Goal: Information Seeking & Learning: Learn about a topic

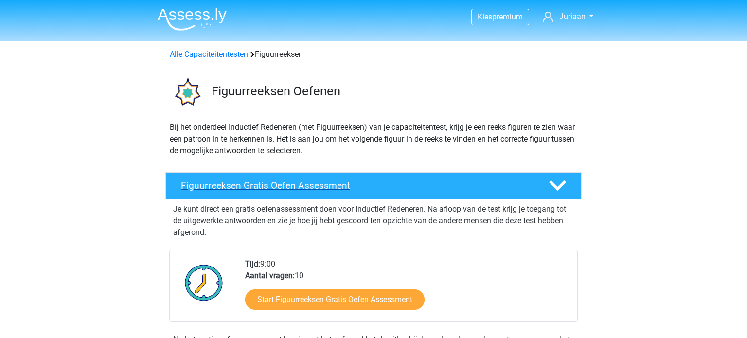
click at [326, 183] on h4 "Figuurreeksen Gratis Oefen Assessment" at bounding box center [357, 185] width 352 height 11
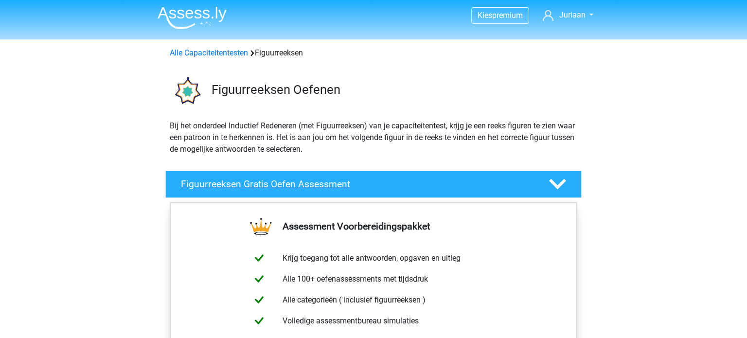
click at [558, 188] on polygon at bounding box center [557, 184] width 17 height 11
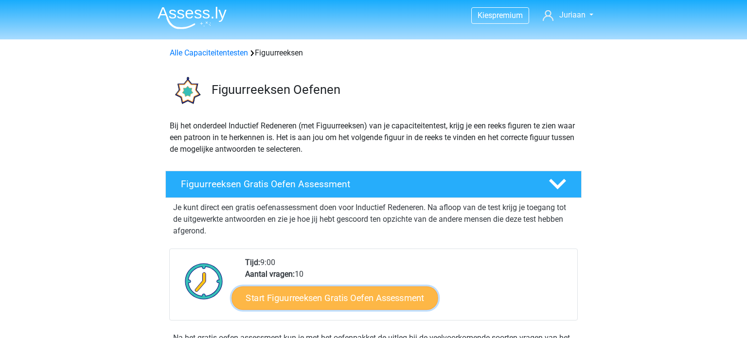
click at [365, 300] on link "Start Figuurreeksen Gratis Oefen Assessment" at bounding box center [335, 297] width 206 height 23
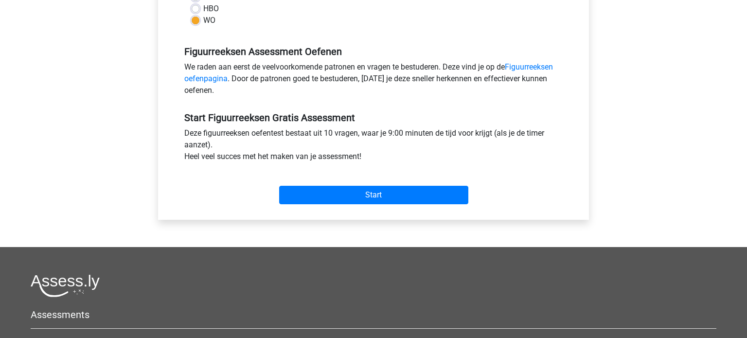
scroll to position [282, 0]
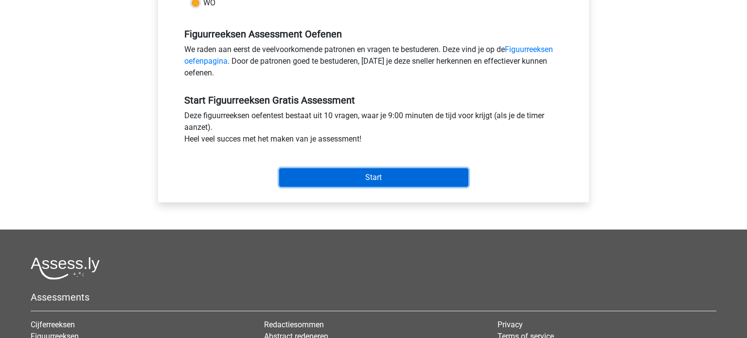
click at [378, 177] on input "Start" at bounding box center [373, 177] width 189 height 18
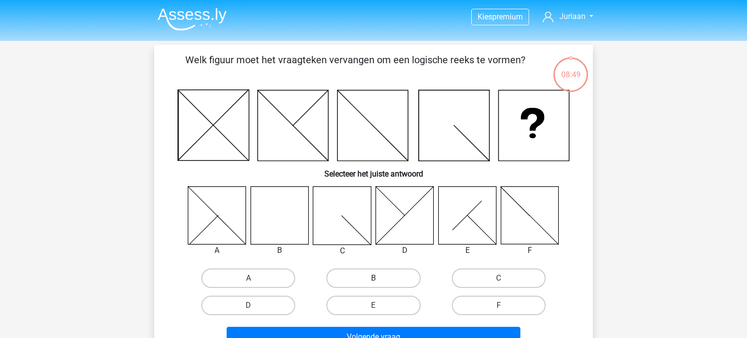
click at [358, 276] on label "B" at bounding box center [373, 278] width 94 height 19
click at [374, 278] on input "B" at bounding box center [377, 281] width 6 height 6
radio input "true"
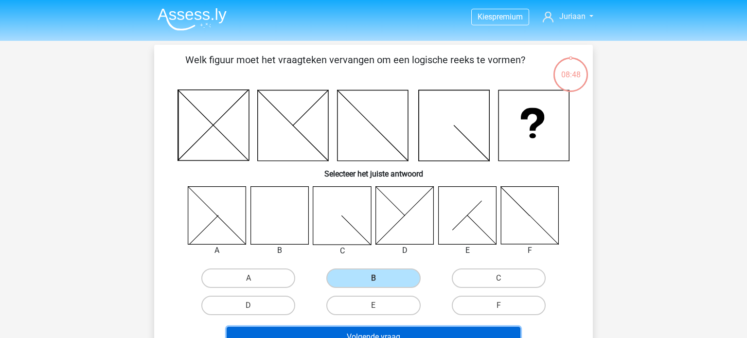
click at [347, 334] on button "Volgende vraag" at bounding box center [374, 337] width 294 height 20
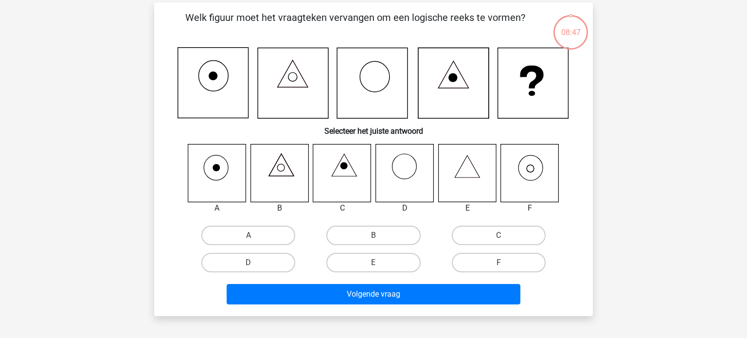
scroll to position [45, 0]
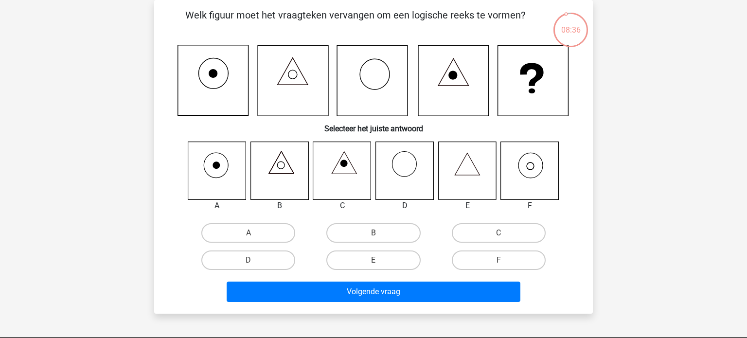
click at [534, 170] on icon at bounding box center [530, 171] width 58 height 58
click at [492, 259] on label "F" at bounding box center [499, 260] width 94 height 19
click at [499, 260] on input "F" at bounding box center [502, 263] width 6 height 6
radio input "true"
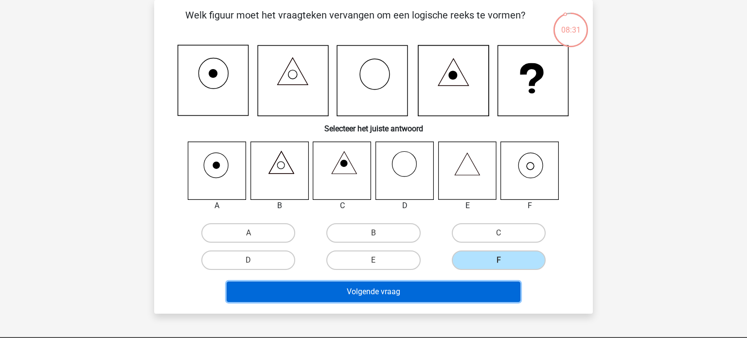
click at [397, 292] on button "Volgende vraag" at bounding box center [374, 292] width 294 height 20
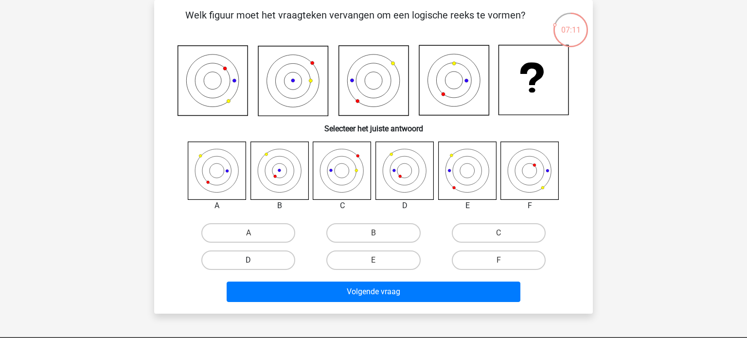
click at [258, 261] on label "D" at bounding box center [248, 260] width 94 height 19
click at [255, 261] on input "D" at bounding box center [252, 263] width 6 height 6
radio input "true"
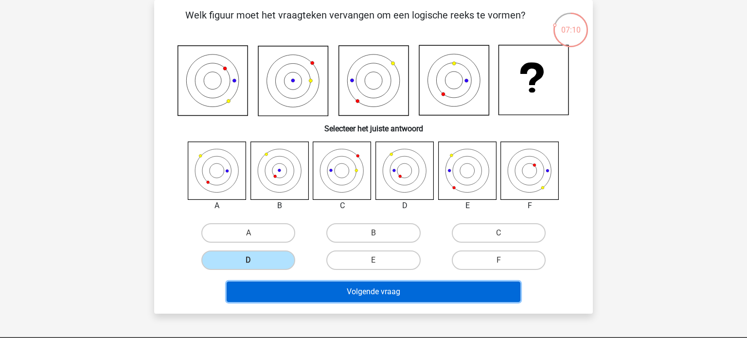
click at [302, 292] on button "Volgende vraag" at bounding box center [374, 292] width 294 height 20
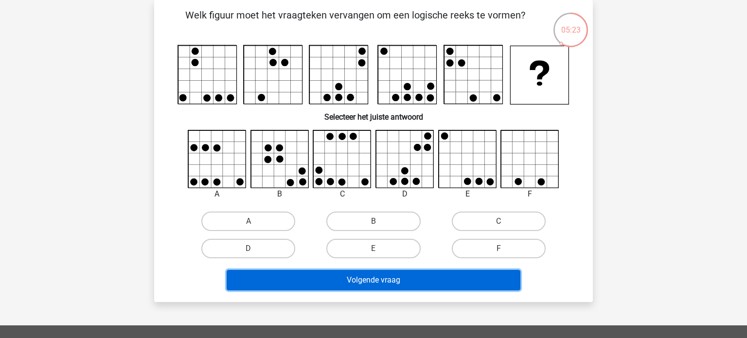
click at [379, 279] on button "Volgende vraag" at bounding box center [374, 280] width 294 height 20
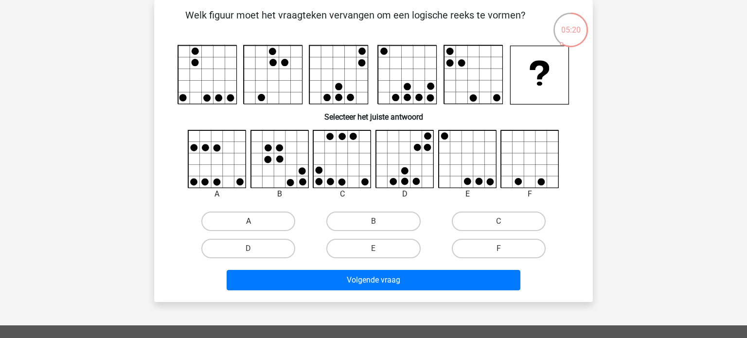
click at [273, 222] on label "A" at bounding box center [248, 221] width 94 height 19
click at [255, 222] on input "A" at bounding box center [252, 224] width 6 height 6
radio input "true"
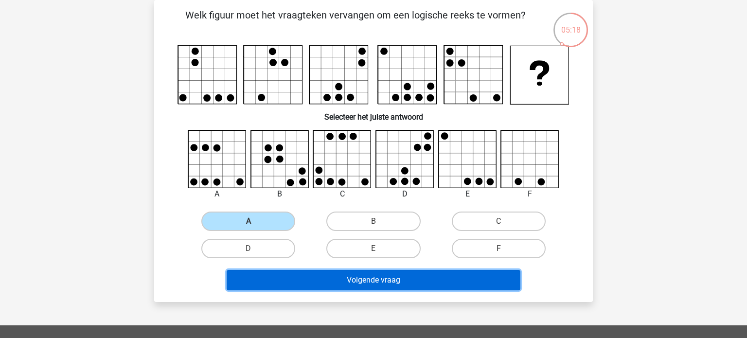
click at [324, 279] on button "Volgende vraag" at bounding box center [374, 280] width 294 height 20
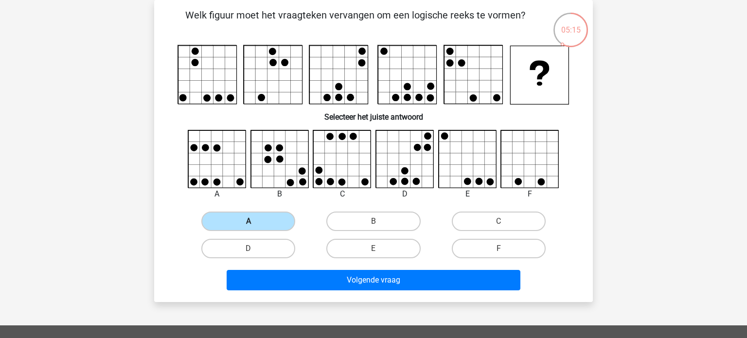
click at [266, 223] on label "A" at bounding box center [248, 221] width 94 height 19
click at [255, 223] on input "A" at bounding box center [252, 224] width 6 height 6
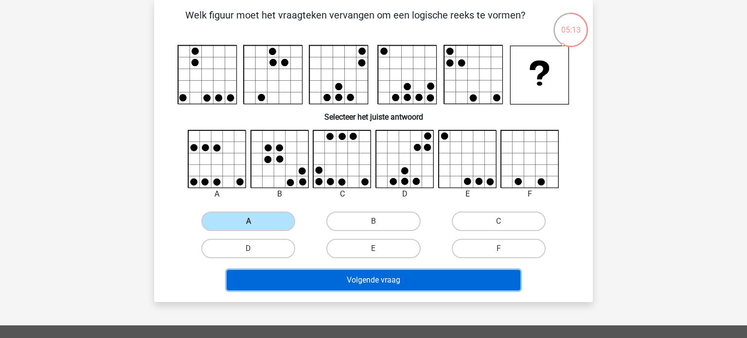
click at [357, 282] on button "Volgende vraag" at bounding box center [374, 280] width 294 height 20
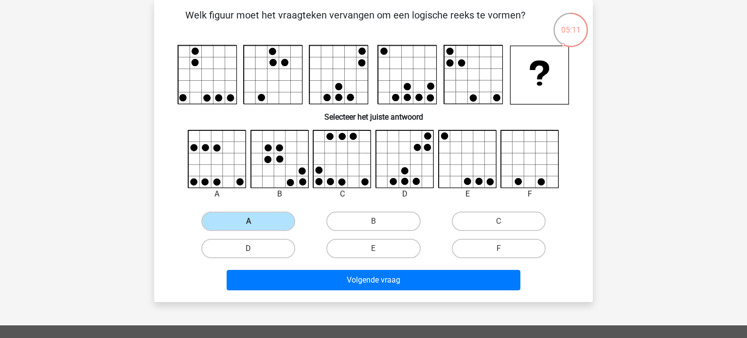
click at [248, 242] on label "D" at bounding box center [248, 248] width 94 height 19
click at [249, 249] on input "D" at bounding box center [252, 252] width 6 height 6
radio input "true"
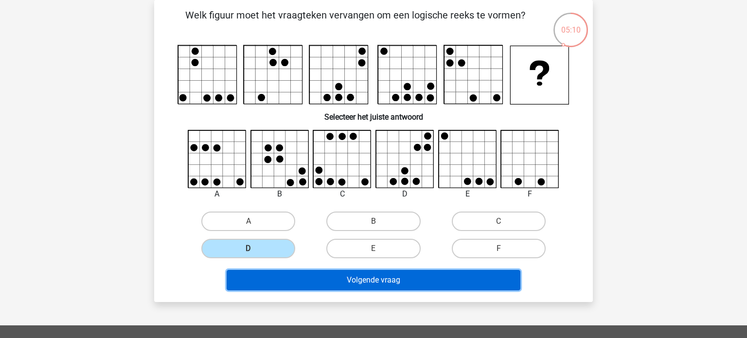
click at [318, 277] on button "Volgende vraag" at bounding box center [374, 280] width 294 height 20
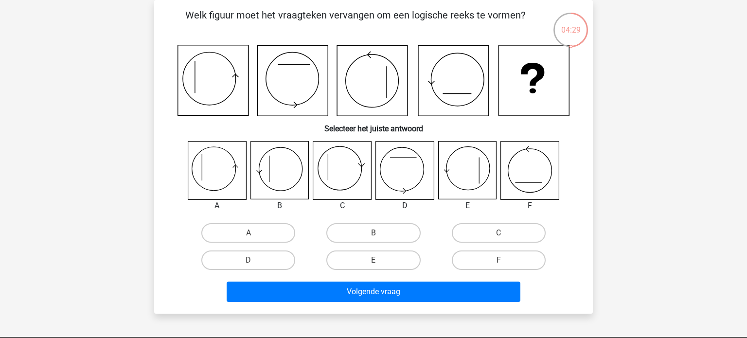
click at [200, 179] on icon at bounding box center [217, 171] width 58 height 58
click at [494, 232] on label "C" at bounding box center [499, 232] width 94 height 19
click at [499, 233] on input "C" at bounding box center [502, 236] width 6 height 6
radio input "true"
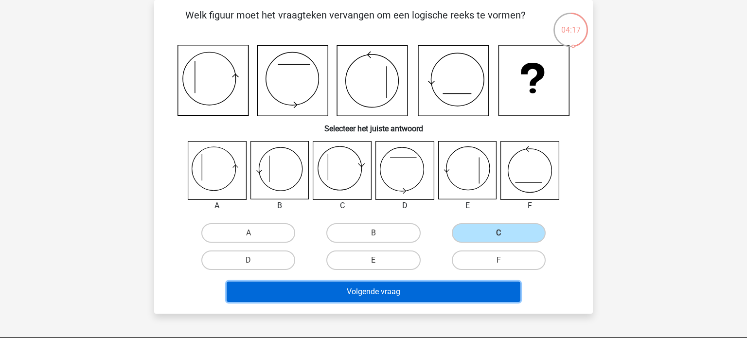
click at [397, 290] on button "Volgende vraag" at bounding box center [374, 292] width 294 height 20
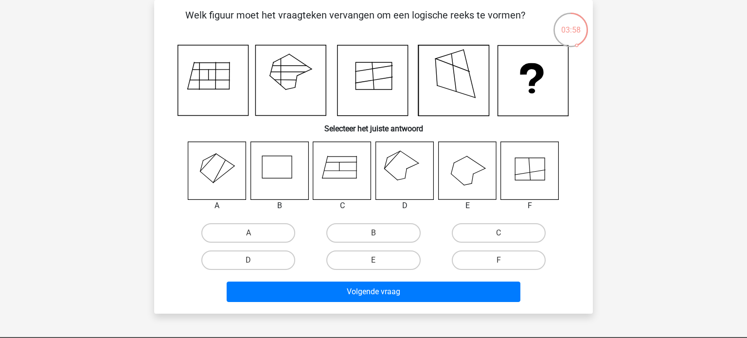
click at [404, 179] on icon at bounding box center [405, 171] width 58 height 58
click at [243, 261] on label "D" at bounding box center [248, 260] width 94 height 19
click at [249, 261] on input "D" at bounding box center [252, 263] width 6 height 6
radio input "true"
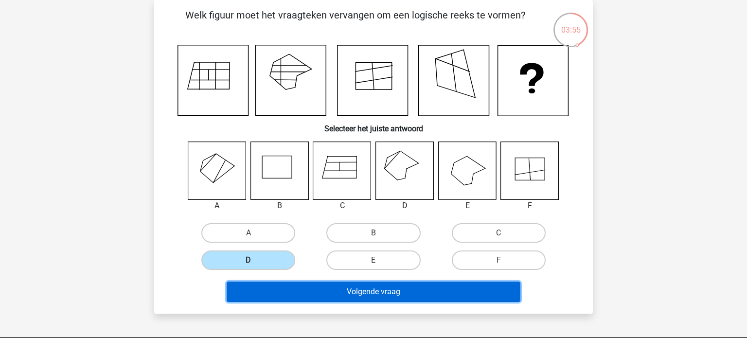
click at [269, 289] on button "Volgende vraag" at bounding box center [374, 292] width 294 height 20
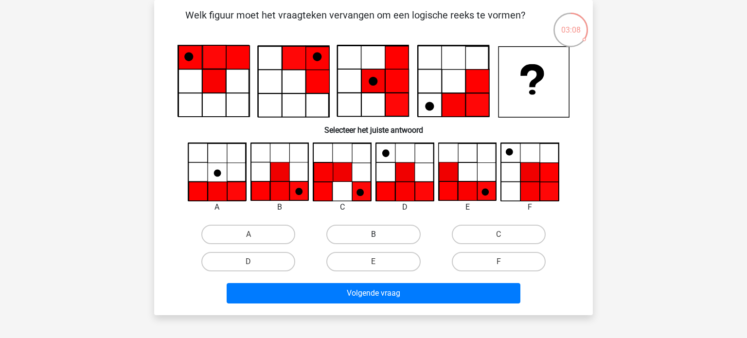
click at [365, 233] on label "B" at bounding box center [373, 234] width 94 height 19
click at [374, 234] on input "B" at bounding box center [377, 237] width 6 height 6
radio input "true"
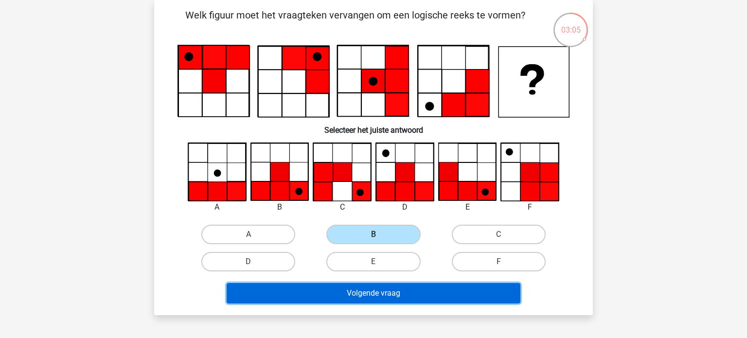
click at [363, 293] on button "Volgende vraag" at bounding box center [374, 293] width 294 height 20
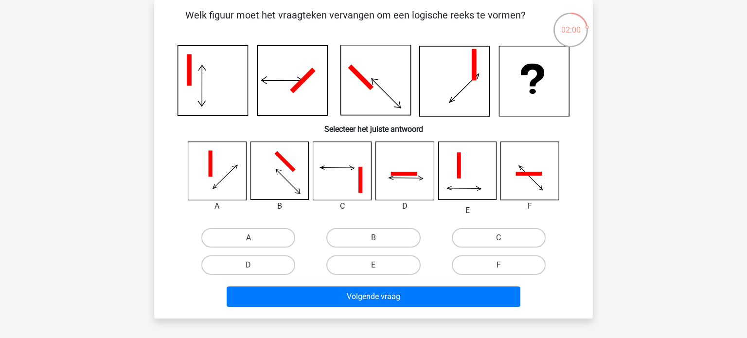
click at [377, 265] on input "E" at bounding box center [377, 268] width 6 height 6
radio input "true"
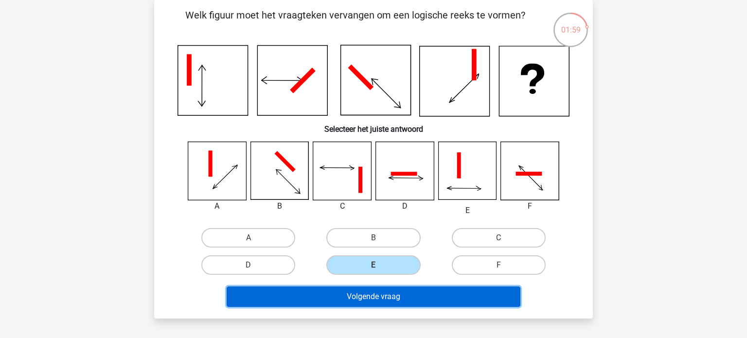
click at [366, 297] on button "Volgende vraag" at bounding box center [374, 297] width 294 height 20
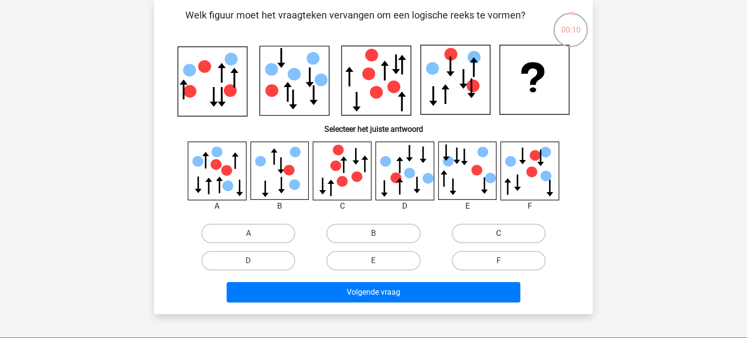
click at [501, 231] on label "C" at bounding box center [499, 233] width 94 height 19
click at [501, 233] on input "C" at bounding box center [502, 236] width 6 height 6
radio input "true"
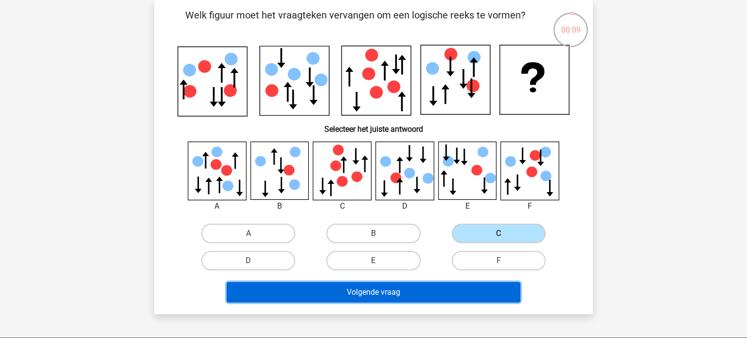
click at [422, 289] on button "Volgende vraag" at bounding box center [374, 292] width 294 height 20
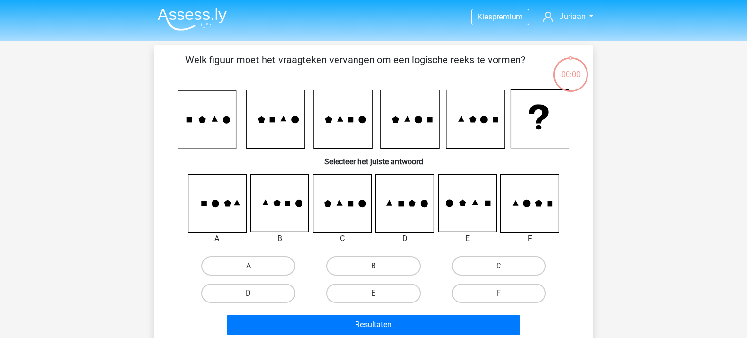
scroll to position [45, 0]
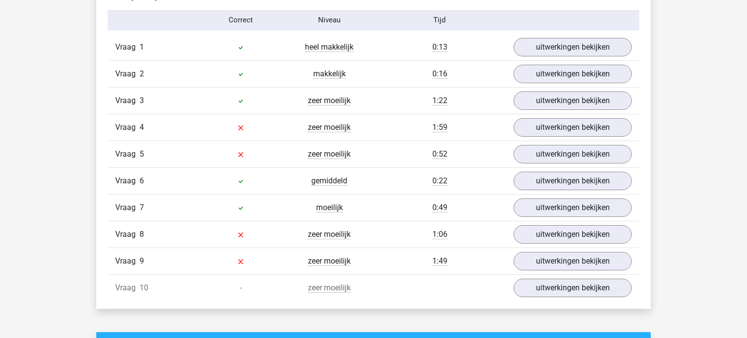
scroll to position [807, 0]
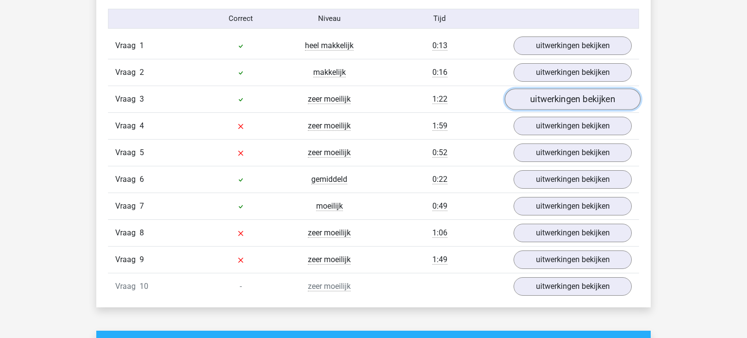
click at [560, 94] on link "uitwerkingen bekijken" at bounding box center [573, 99] width 136 height 21
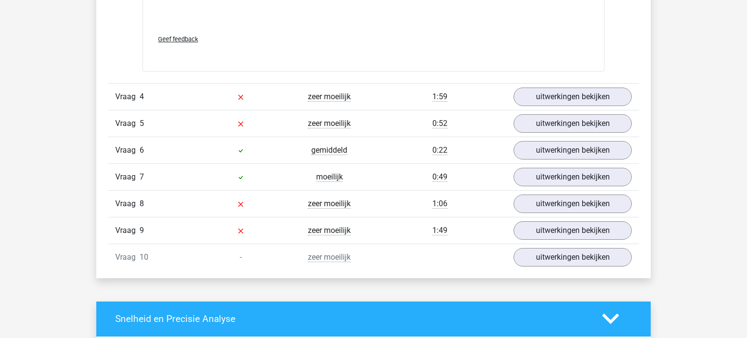
scroll to position [1651, 0]
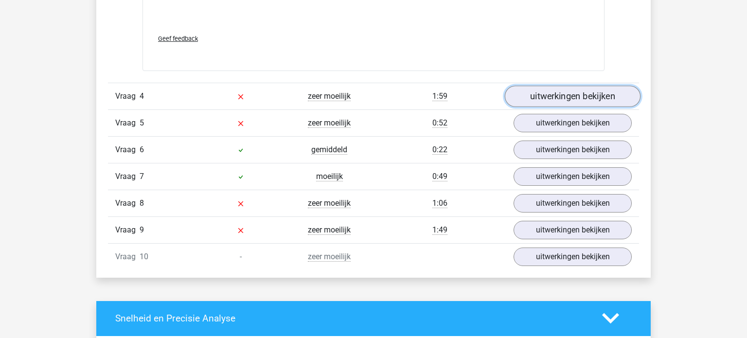
click at [598, 98] on link "uitwerkingen bekijken" at bounding box center [573, 96] width 136 height 21
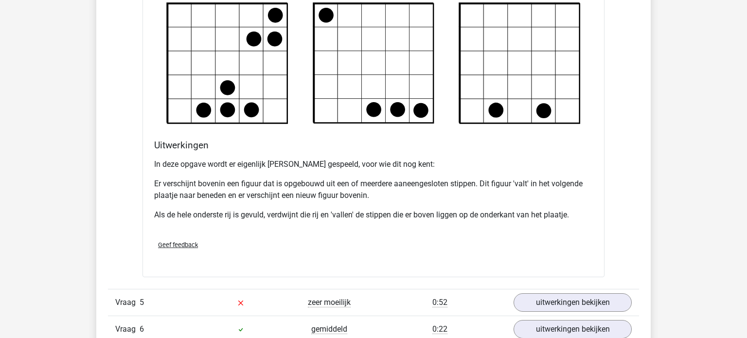
scroll to position [2051, 0]
click at [564, 205] on div "In deze opgave wordt er eigenlijk Tetris gespeeld, voor wie dit nog kent: Er ve…" at bounding box center [373, 193] width 439 height 78
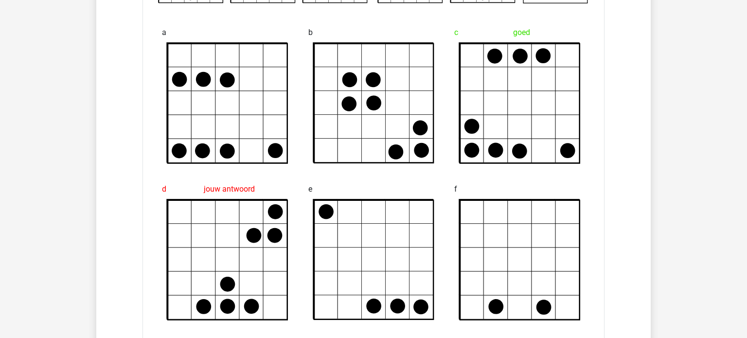
scroll to position [1852, 0]
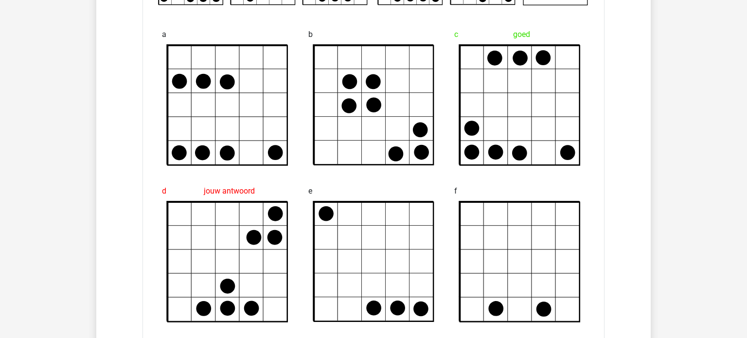
click at [564, 205] on icon at bounding box center [520, 262] width 120 height 120
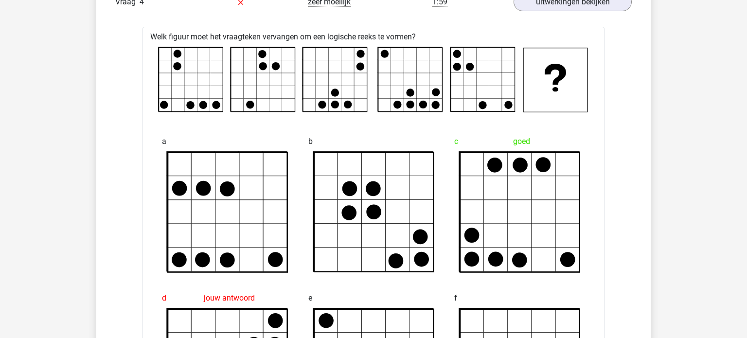
scroll to position [1744, 0]
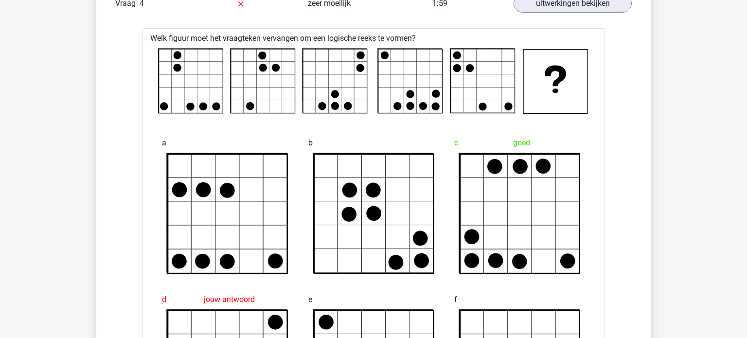
click at [564, 205] on icon at bounding box center [520, 214] width 120 height 120
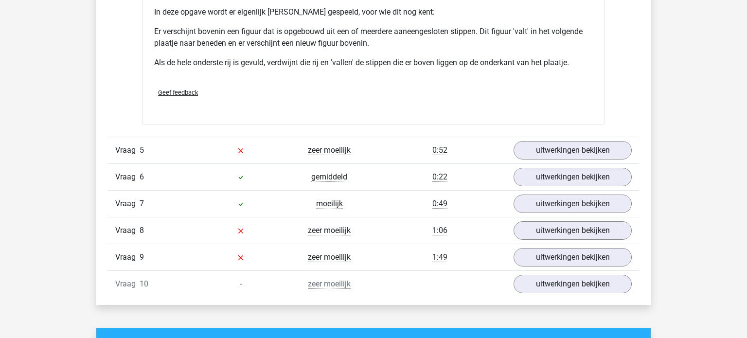
scroll to position [2201, 0]
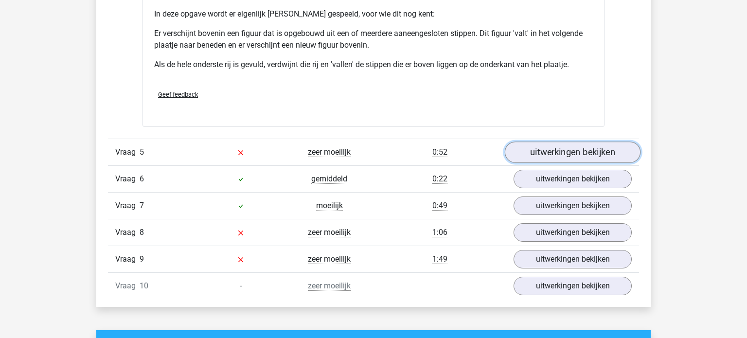
click at [573, 149] on link "uitwerkingen bekijken" at bounding box center [573, 152] width 136 height 21
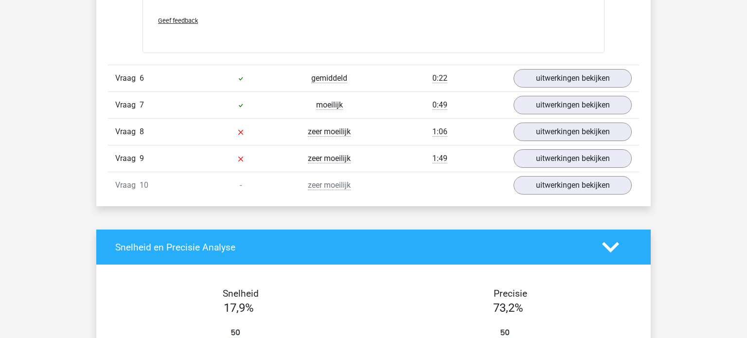
scroll to position [3117, 0]
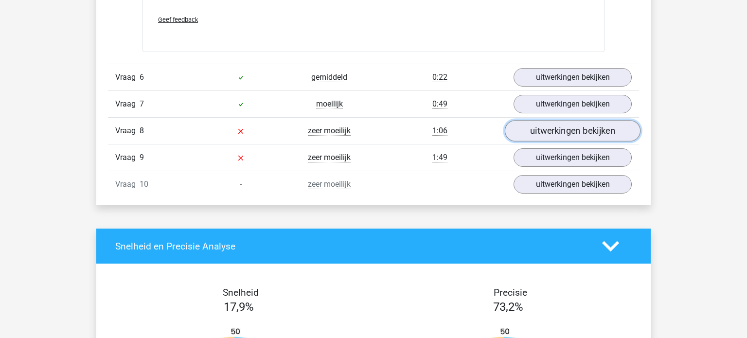
click at [584, 125] on link "uitwerkingen bekijken" at bounding box center [573, 130] width 136 height 21
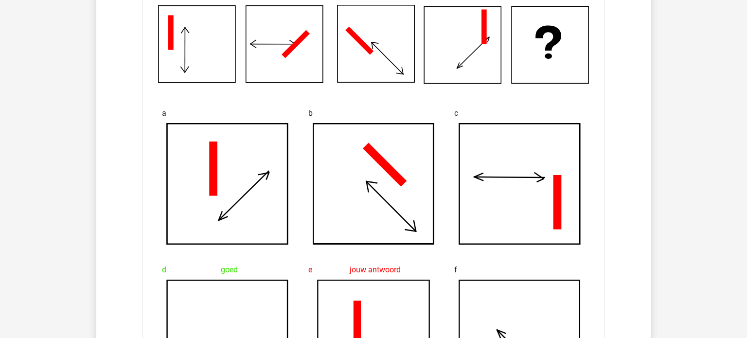
scroll to position [3287, 0]
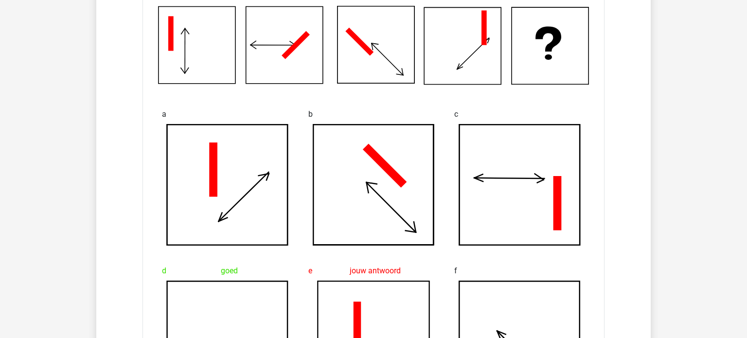
click at [441, 184] on div "b" at bounding box center [374, 175] width 146 height 157
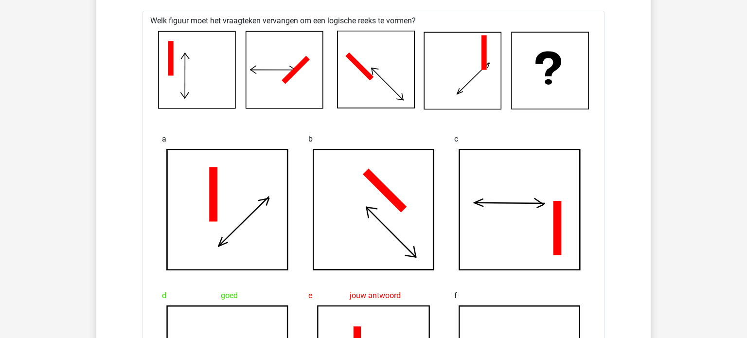
scroll to position [3259, 0]
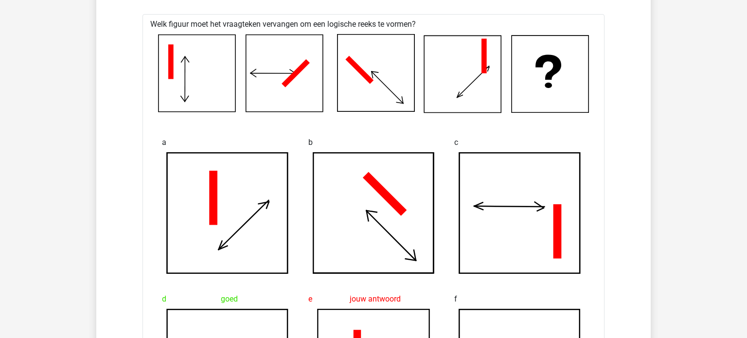
click at [441, 184] on div "b" at bounding box center [374, 203] width 146 height 157
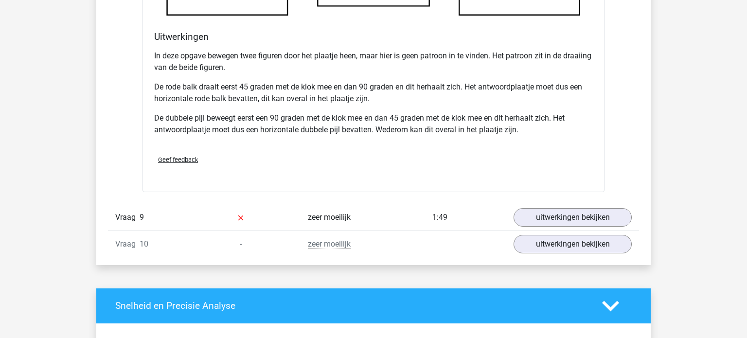
scroll to position [3685, 0]
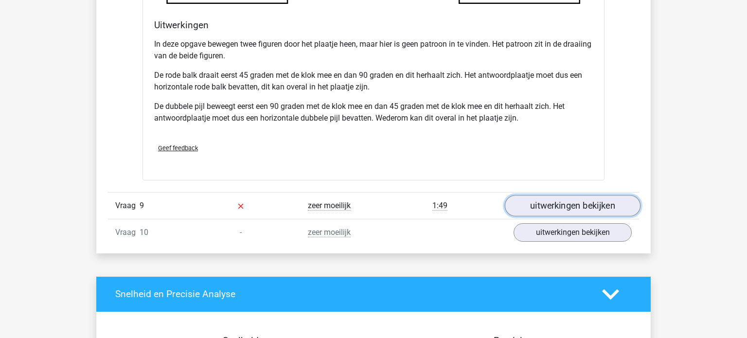
click at [541, 199] on link "uitwerkingen bekijken" at bounding box center [573, 205] width 136 height 21
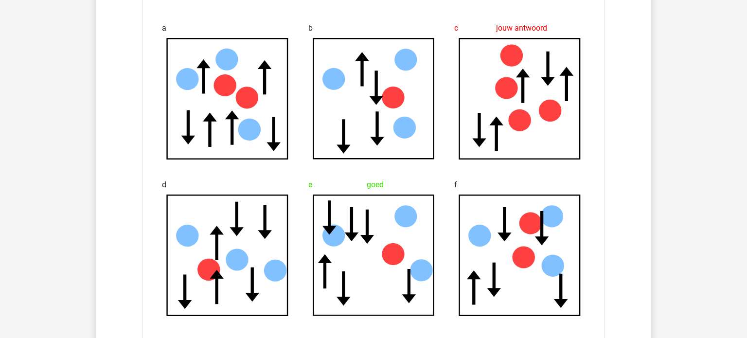
scroll to position [4013, 0]
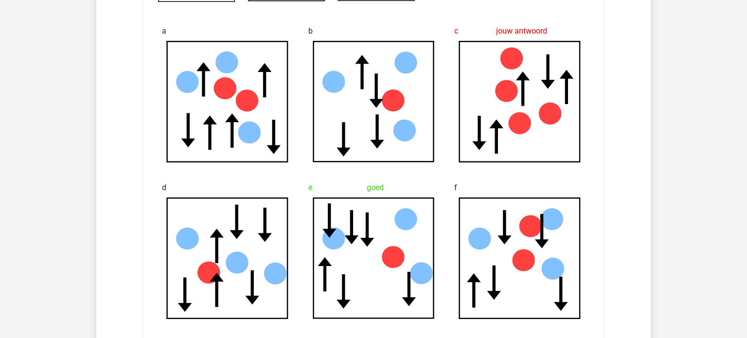
click at [541, 199] on icon at bounding box center [520, 258] width 121 height 121
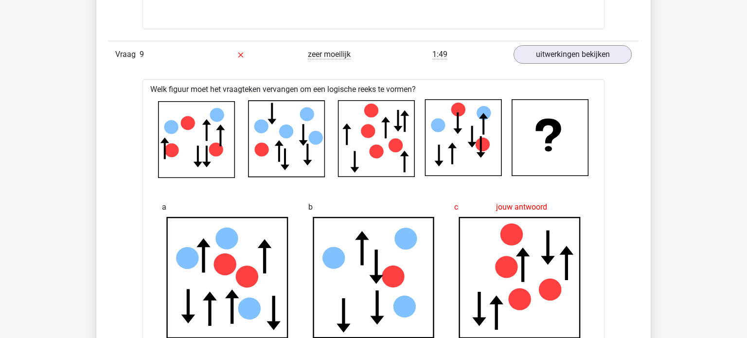
scroll to position [3829, 0]
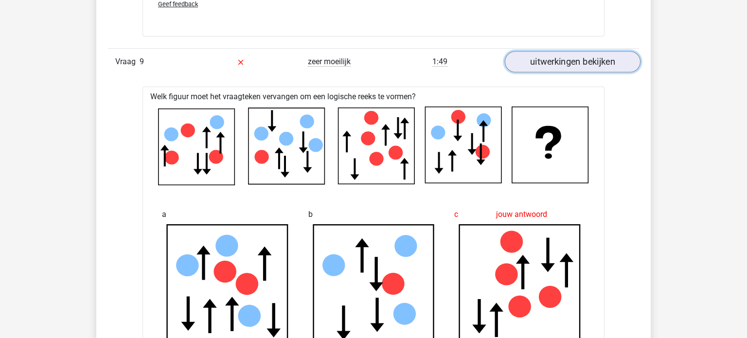
click at [576, 54] on link "uitwerkingen bekijken" at bounding box center [573, 61] width 136 height 21
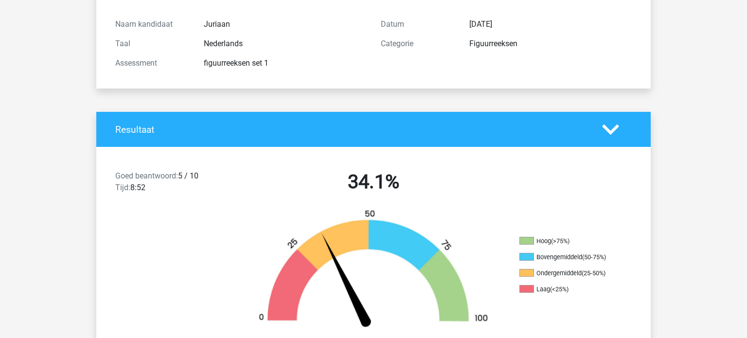
scroll to position [0, 0]
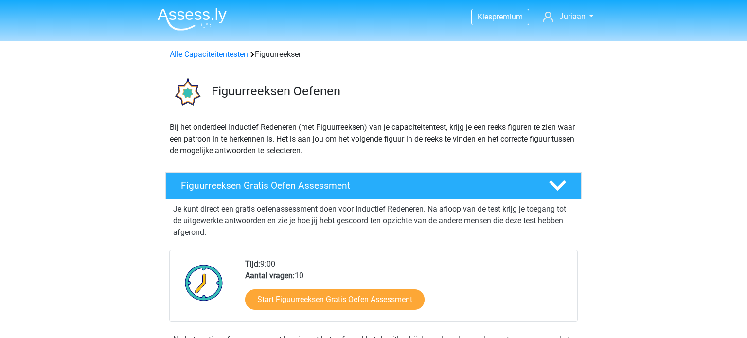
scroll to position [1, 0]
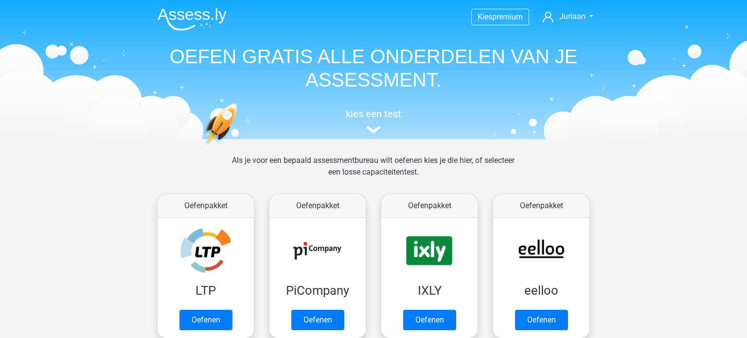
scroll to position [377, 0]
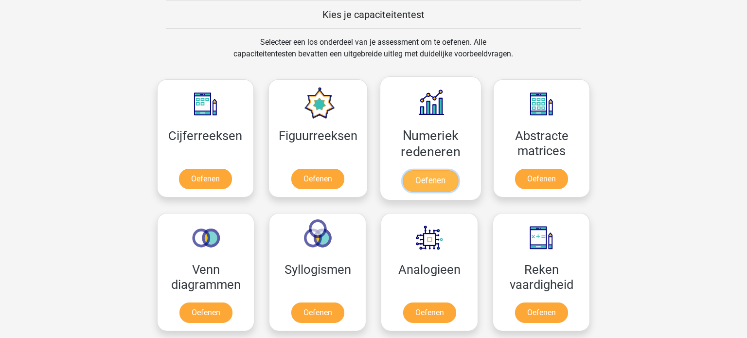
click at [440, 179] on link "Oefenen" at bounding box center [430, 180] width 55 height 21
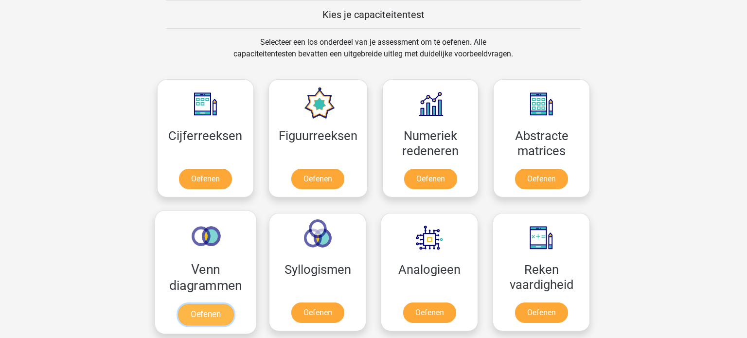
click at [194, 315] on link "Oefenen" at bounding box center [205, 314] width 55 height 21
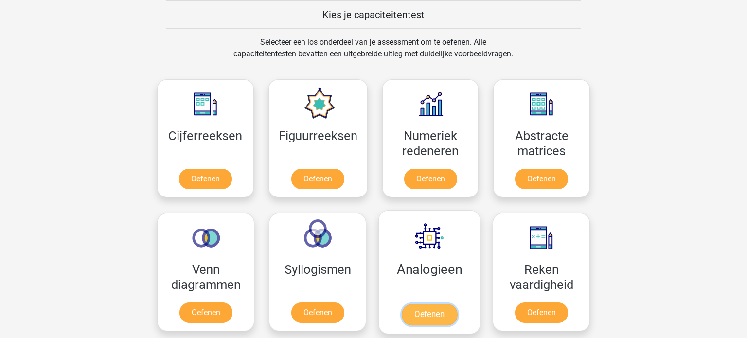
click at [416, 304] on link "Oefenen" at bounding box center [429, 314] width 55 height 21
click at [431, 313] on link "Oefenen" at bounding box center [429, 314] width 55 height 21
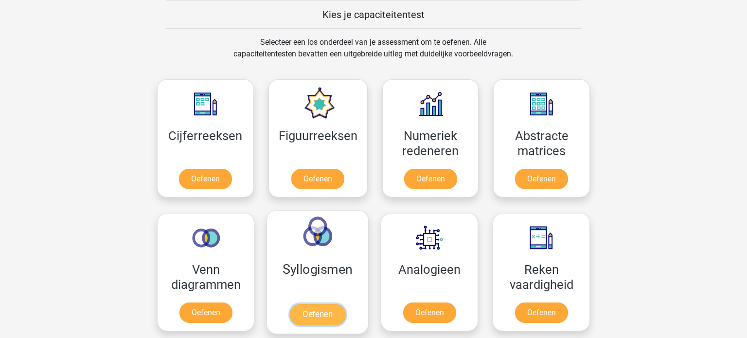
click at [315, 304] on link "Oefenen" at bounding box center [317, 314] width 55 height 21
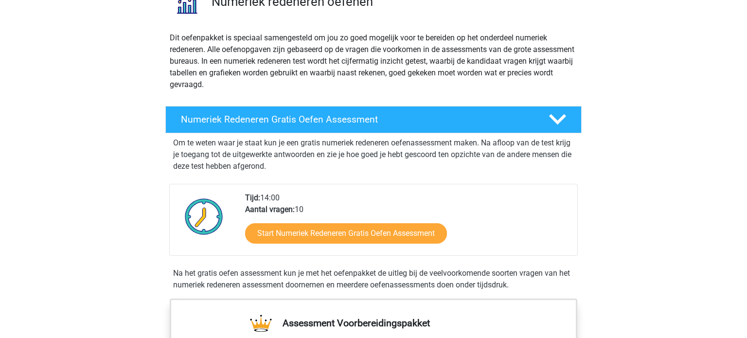
scroll to position [90, 0]
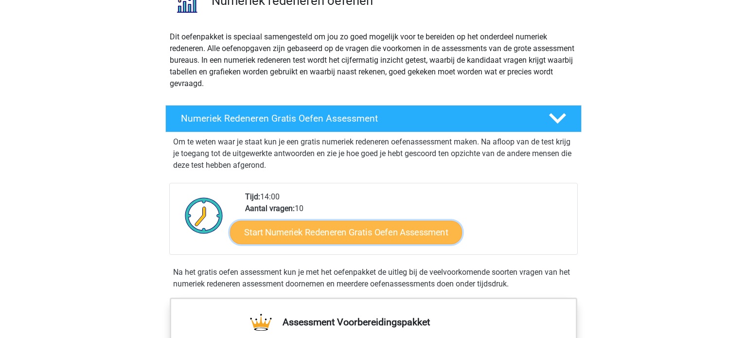
click at [286, 232] on link "Start Numeriek Redeneren Gratis Oefen Assessment" at bounding box center [346, 231] width 232 height 23
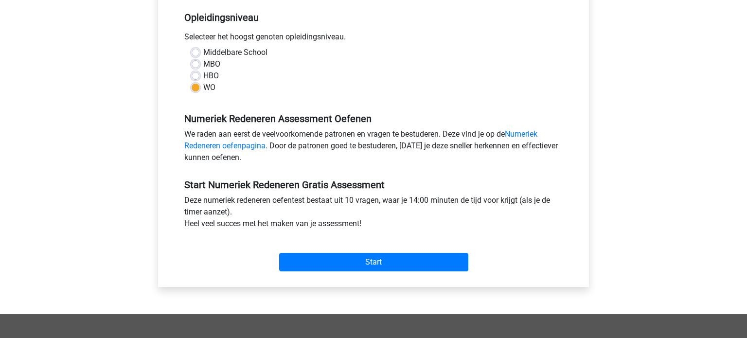
scroll to position [199, 0]
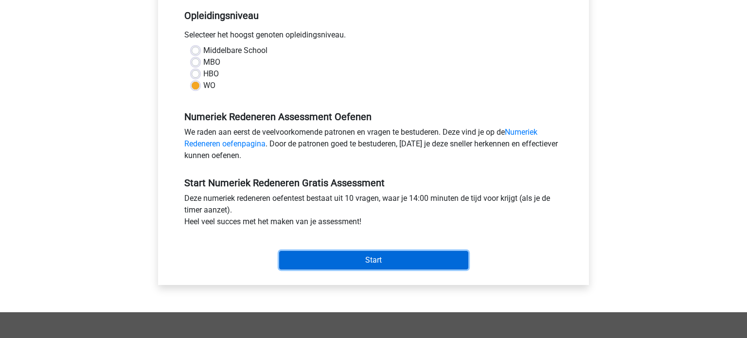
click at [323, 259] on input "Start" at bounding box center [373, 260] width 189 height 18
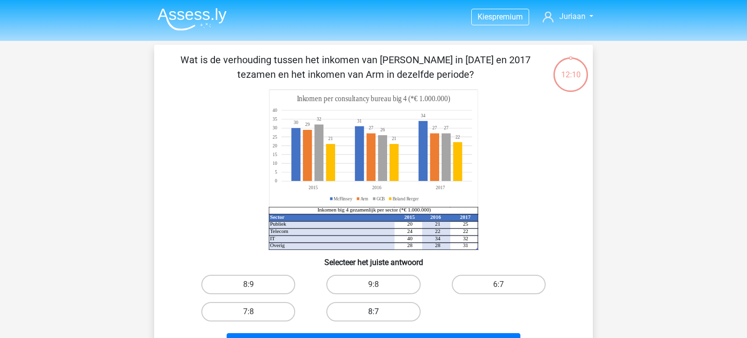
click at [378, 311] on label "8:7" at bounding box center [373, 311] width 94 height 19
click at [378, 312] on input "8:7" at bounding box center [377, 315] width 6 height 6
radio input "true"
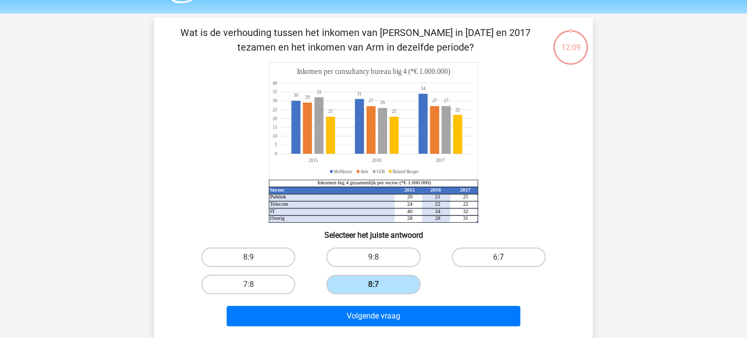
scroll to position [28, 0]
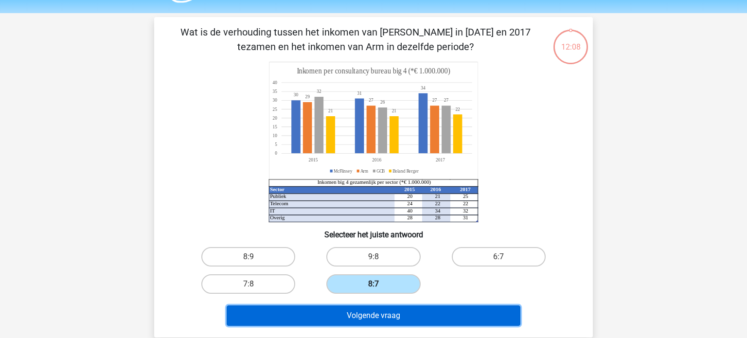
click at [378, 311] on button "Volgende vraag" at bounding box center [374, 315] width 294 height 20
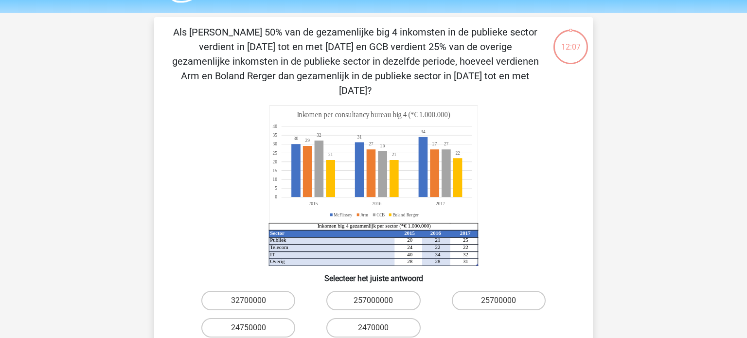
scroll to position [45, 0]
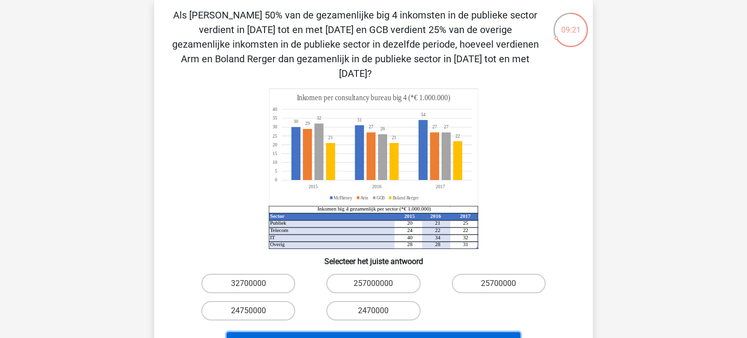
click at [327, 332] on button "Volgende vraag" at bounding box center [374, 342] width 294 height 20
click at [366, 301] on label "2470000" at bounding box center [373, 310] width 94 height 19
click at [374, 311] on input "2470000" at bounding box center [377, 314] width 6 height 6
radio input "true"
click at [346, 332] on button "Volgende vraag" at bounding box center [374, 342] width 294 height 20
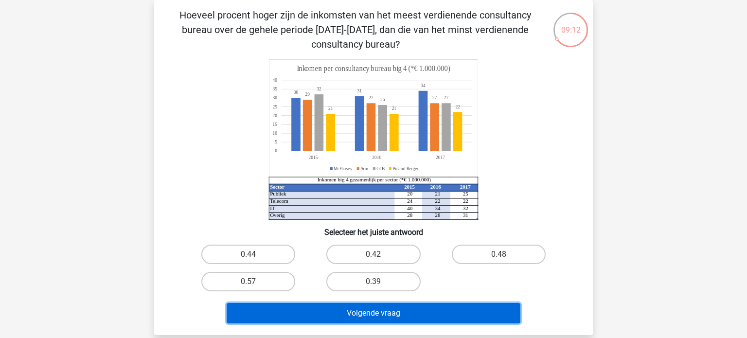
click at [349, 315] on button "Volgende vraag" at bounding box center [374, 313] width 294 height 20
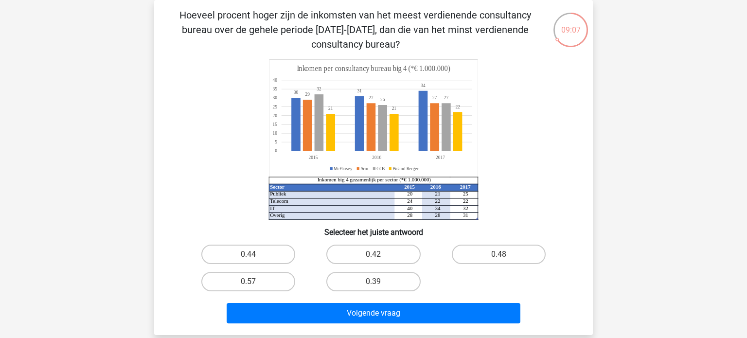
drag, startPoint x: 376, startPoint y: 276, endPoint x: 461, endPoint y: 287, distance: 85.9
click at [461, 287] on div "0.44 0.42 0.48 0.57 0.39" at bounding box center [374, 268] width 376 height 54
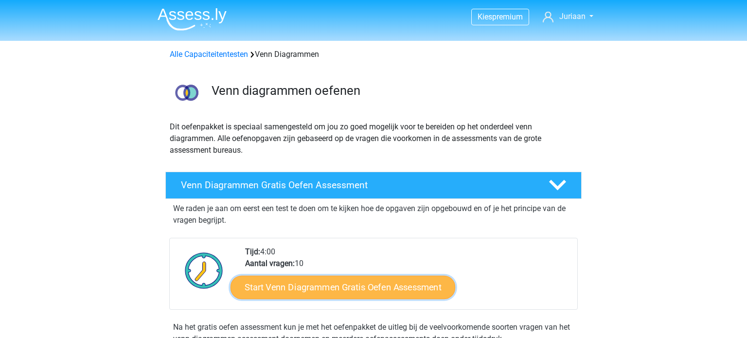
click at [260, 292] on link "Start Venn Diagrammen Gratis Oefen Assessment" at bounding box center [343, 287] width 225 height 23
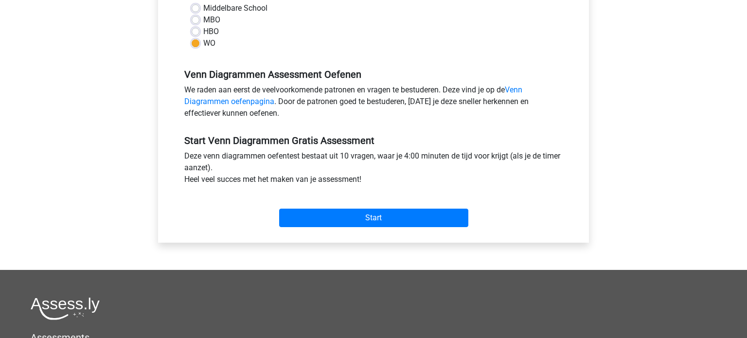
scroll to position [245, 0]
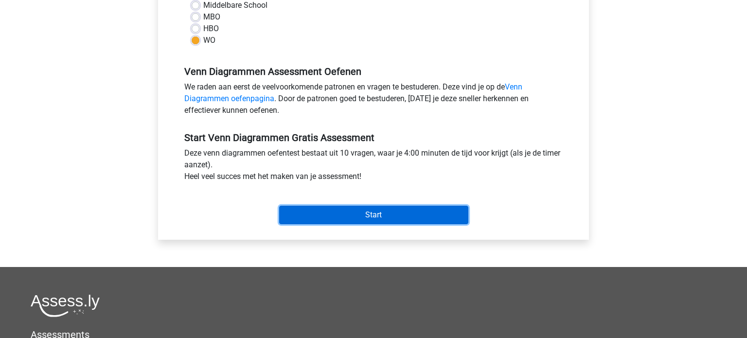
click at [330, 215] on input "Start" at bounding box center [373, 215] width 189 height 18
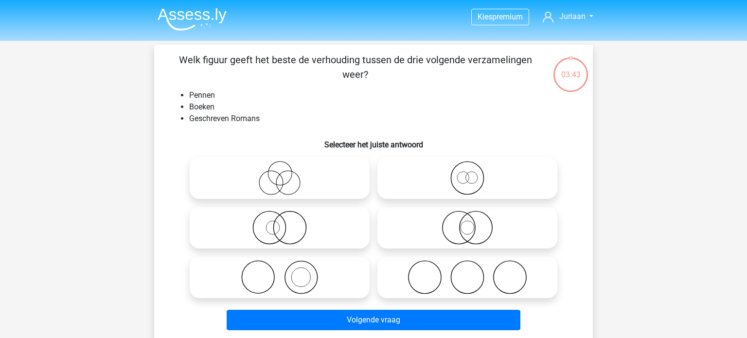
click at [305, 283] on icon at bounding box center [280, 277] width 172 height 34
click at [286, 272] on input "radio" at bounding box center [283, 269] width 6 height 6
radio input "true"
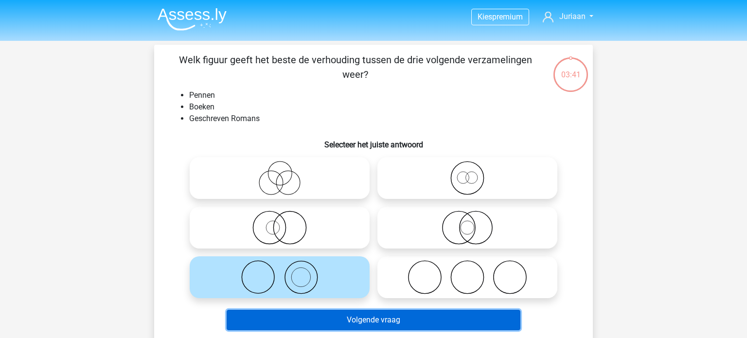
click at [309, 316] on button "Volgende vraag" at bounding box center [374, 320] width 294 height 20
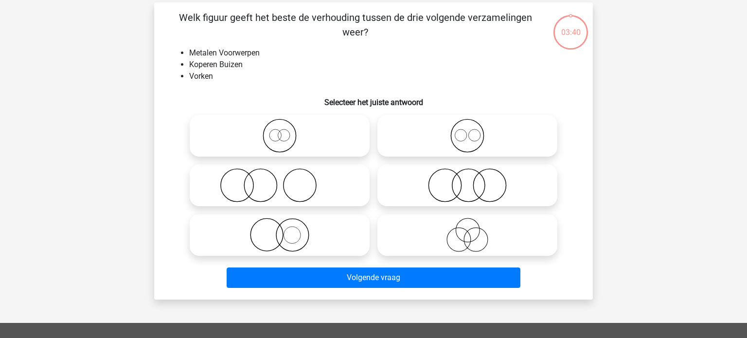
scroll to position [45, 0]
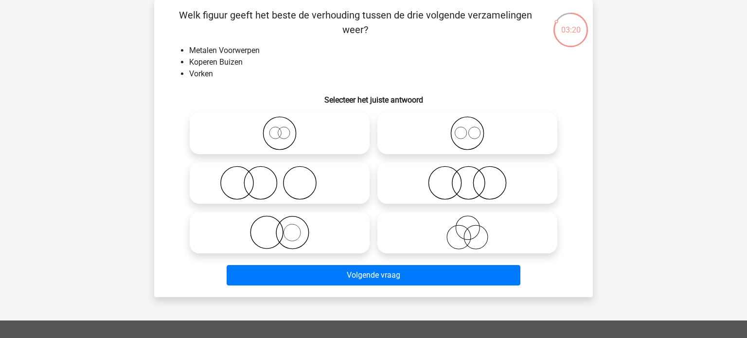
drag, startPoint x: 475, startPoint y: 134, endPoint x: 512, endPoint y: 120, distance: 40.0
click at [512, 120] on icon at bounding box center [467, 133] width 172 height 34
click at [474, 122] on input "radio" at bounding box center [470, 125] width 6 height 6
radio input "true"
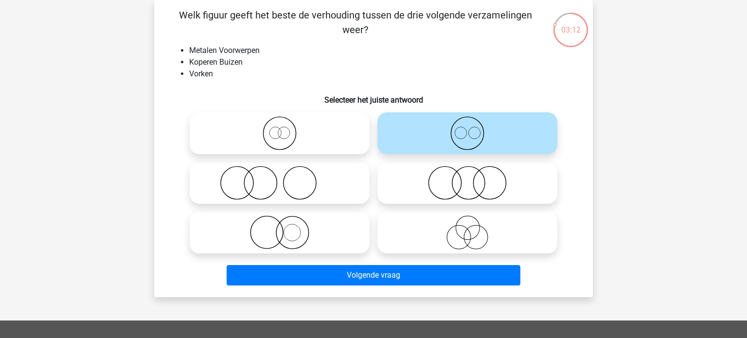
click at [269, 229] on icon at bounding box center [280, 232] width 172 height 34
click at [280, 228] on input "radio" at bounding box center [283, 224] width 6 height 6
radio input "true"
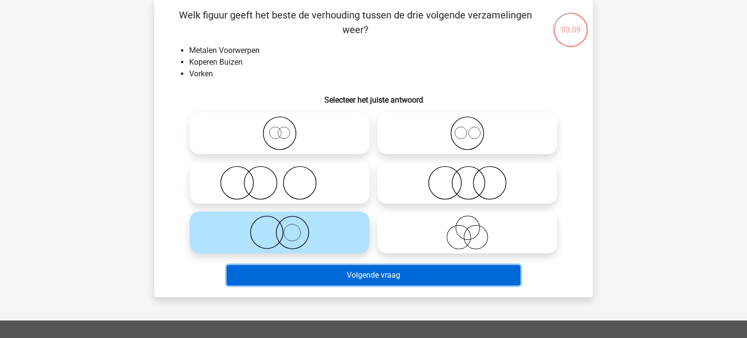
click at [276, 276] on button "Volgende vraag" at bounding box center [374, 275] width 294 height 20
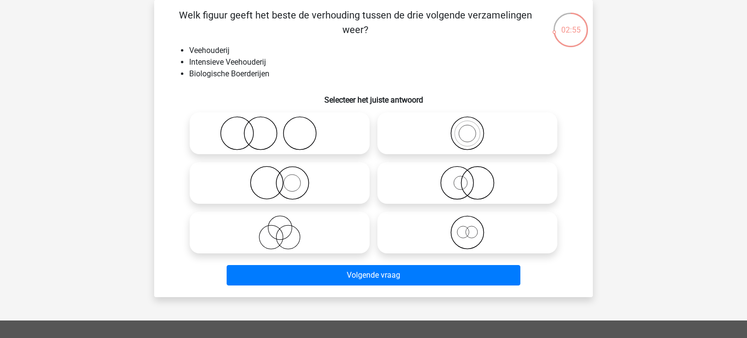
click at [287, 182] on icon at bounding box center [280, 183] width 172 height 34
click at [286, 178] on input "radio" at bounding box center [283, 175] width 6 height 6
radio input "true"
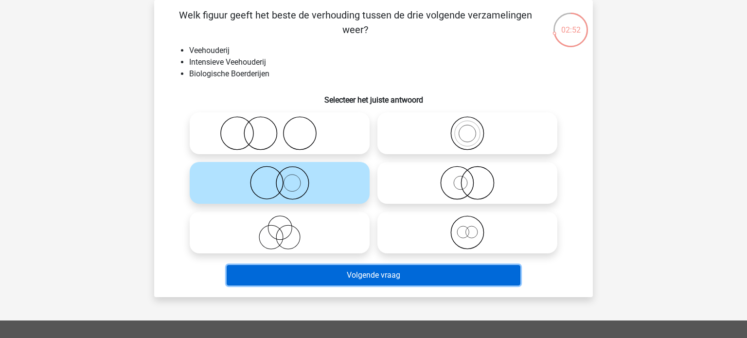
click at [301, 271] on button "Volgende vraag" at bounding box center [374, 275] width 294 height 20
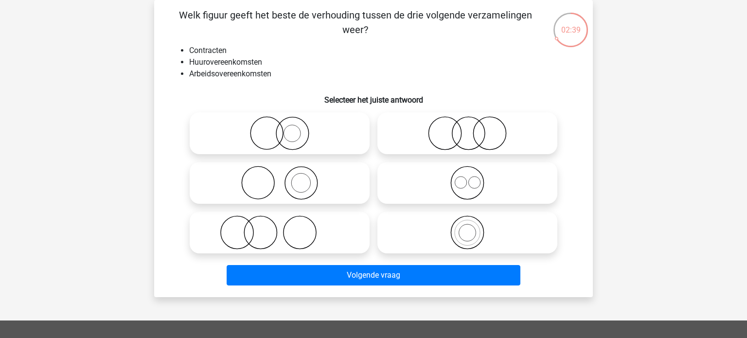
click at [470, 186] on icon at bounding box center [467, 183] width 172 height 34
click at [470, 178] on input "radio" at bounding box center [470, 175] width 6 height 6
radio input "true"
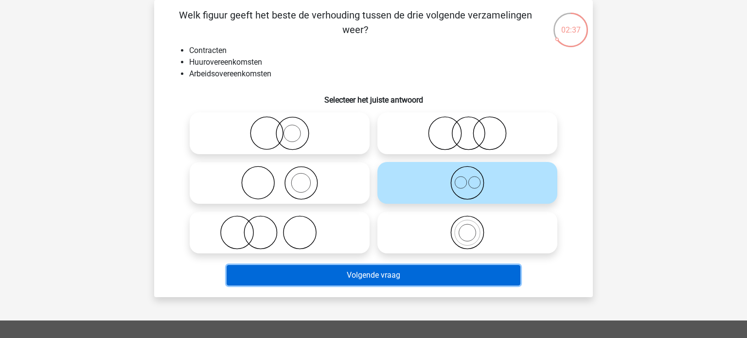
click at [374, 273] on button "Volgende vraag" at bounding box center [374, 275] width 294 height 20
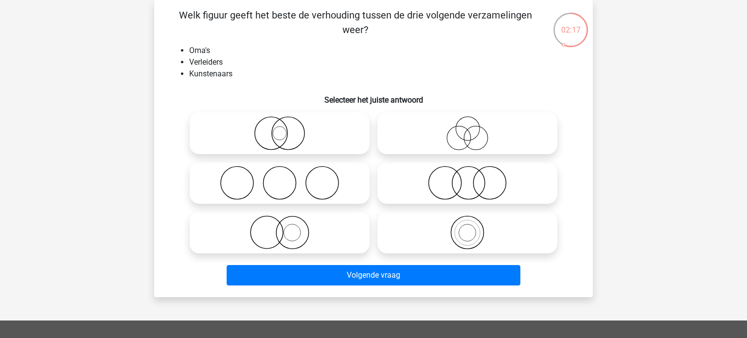
click at [474, 137] on icon at bounding box center [467, 133] width 172 height 34
click at [474, 128] on input "radio" at bounding box center [470, 125] width 6 height 6
radio input "true"
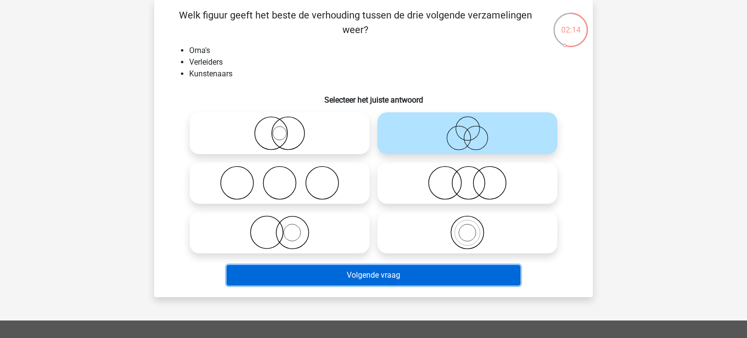
click at [375, 272] on button "Volgende vraag" at bounding box center [374, 275] width 294 height 20
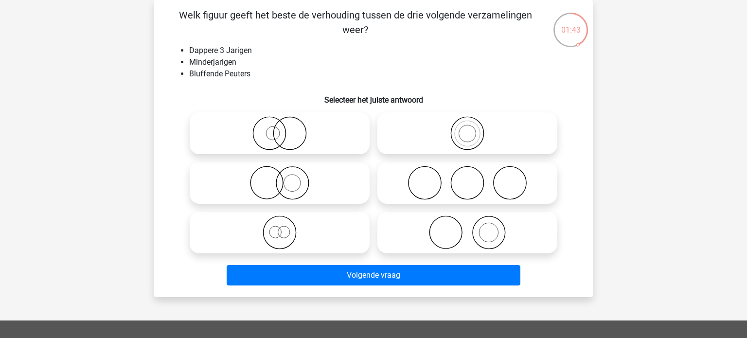
click at [283, 230] on icon at bounding box center [280, 232] width 172 height 34
click at [283, 228] on input "radio" at bounding box center [283, 224] width 6 height 6
radio input "true"
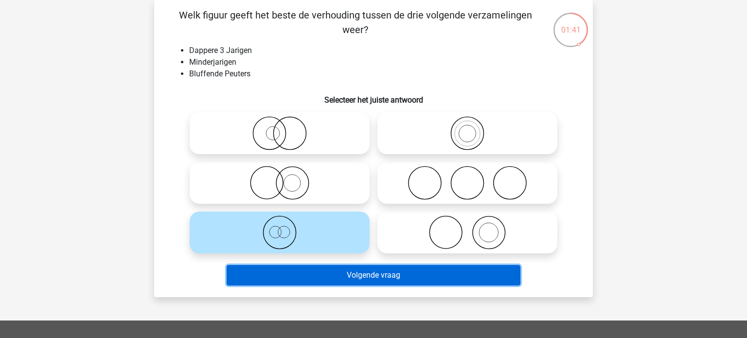
click at [289, 279] on button "Volgende vraag" at bounding box center [374, 275] width 294 height 20
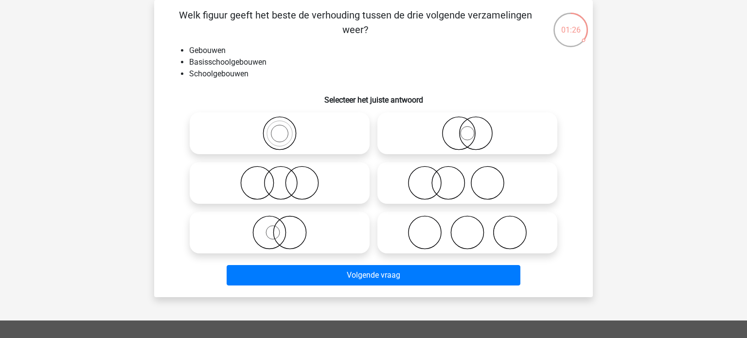
click at [279, 131] on icon at bounding box center [280, 133] width 172 height 34
click at [280, 128] on input "radio" at bounding box center [283, 125] width 6 height 6
radio input "true"
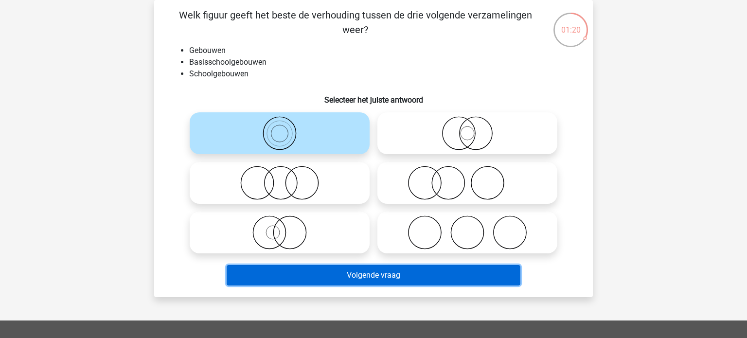
click at [275, 270] on button "Volgende vraag" at bounding box center [374, 275] width 294 height 20
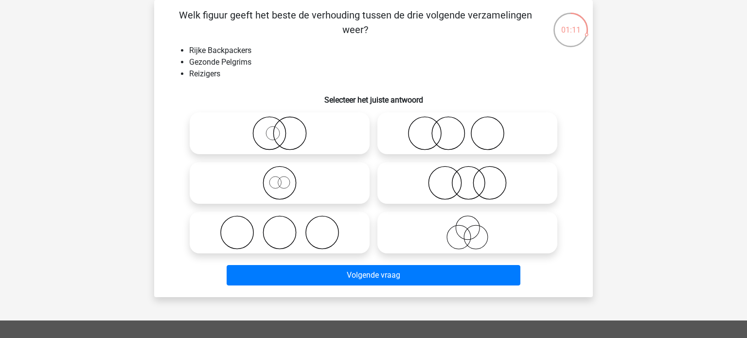
click at [283, 179] on icon at bounding box center [280, 183] width 172 height 34
click at [283, 178] on input "radio" at bounding box center [283, 175] width 6 height 6
radio input "true"
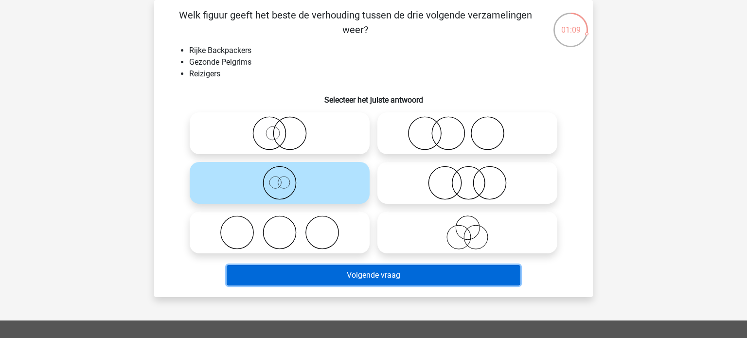
click at [289, 279] on button "Volgende vraag" at bounding box center [374, 275] width 294 height 20
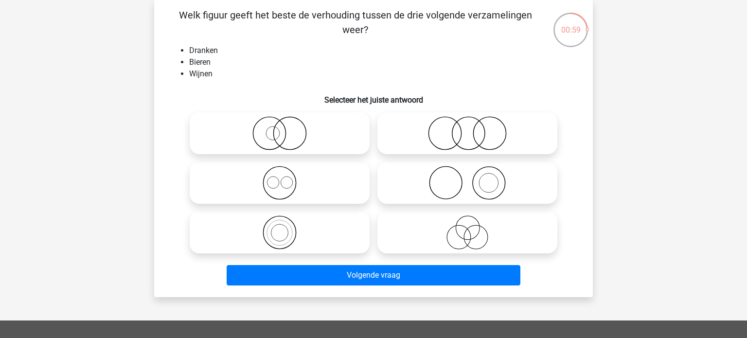
click at [286, 180] on icon at bounding box center [280, 183] width 172 height 34
click at [286, 178] on input "radio" at bounding box center [283, 175] width 6 height 6
radio input "true"
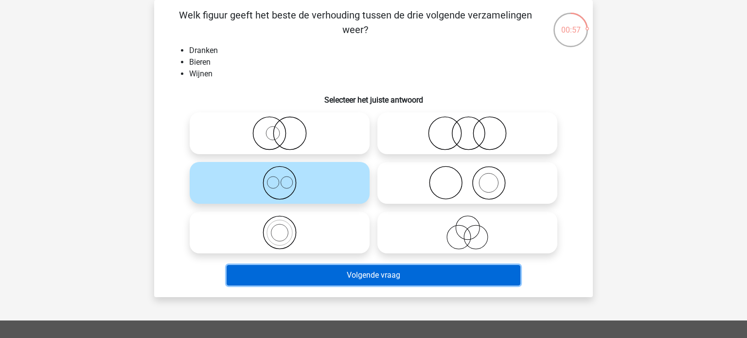
click at [297, 271] on button "Volgende vraag" at bounding box center [374, 275] width 294 height 20
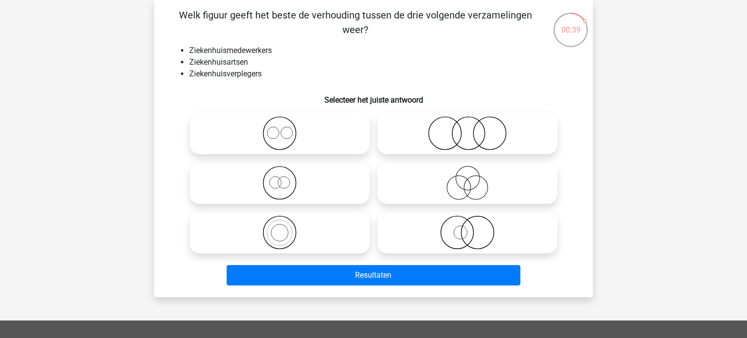
click at [284, 132] on icon at bounding box center [280, 133] width 172 height 34
click at [284, 128] on input "radio" at bounding box center [283, 125] width 6 height 6
radio input "true"
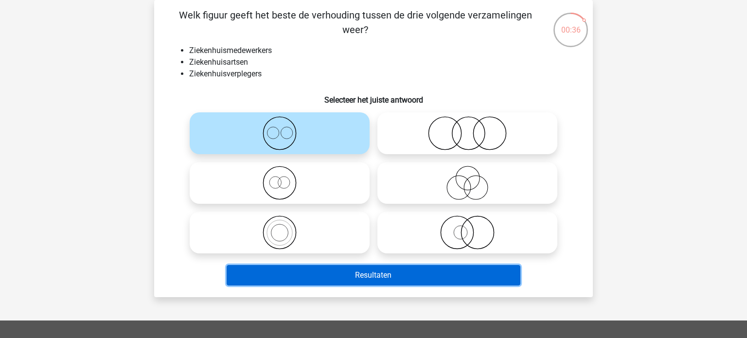
click at [301, 271] on button "Resultaten" at bounding box center [374, 275] width 294 height 20
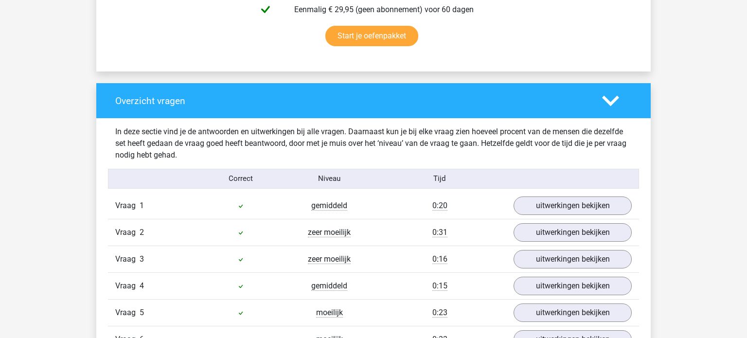
scroll to position [649, 0]
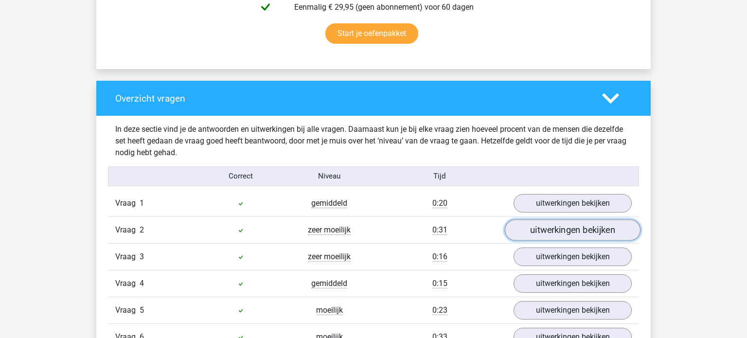
click at [553, 232] on link "uitwerkingen bekijken" at bounding box center [573, 229] width 136 height 21
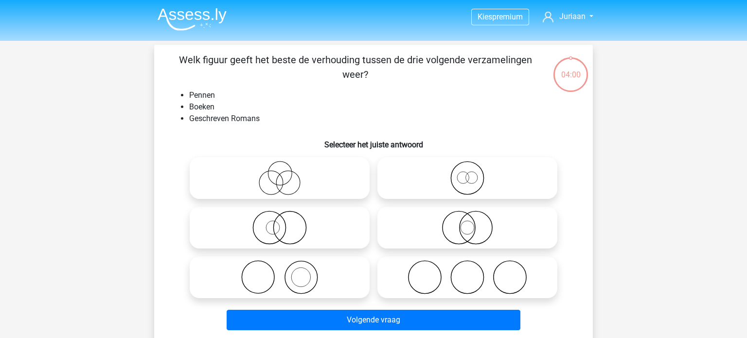
scroll to position [45, 0]
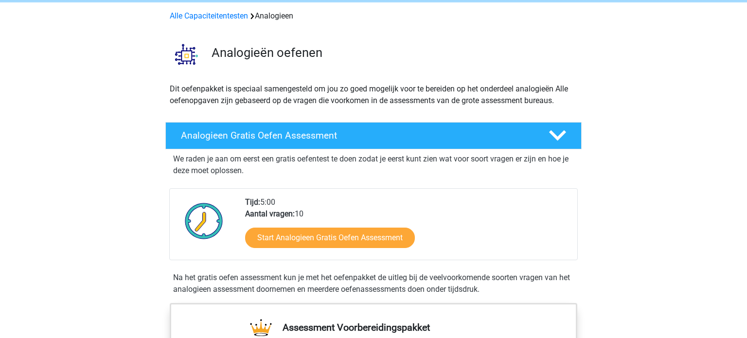
scroll to position [39, 0]
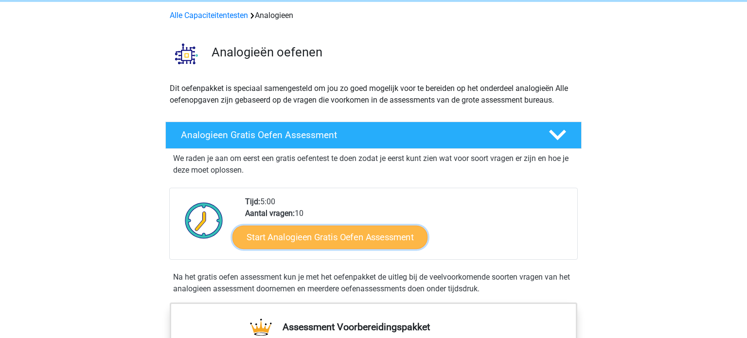
click at [387, 234] on link "Start Analogieen Gratis Oefen Assessment" at bounding box center [330, 236] width 195 height 23
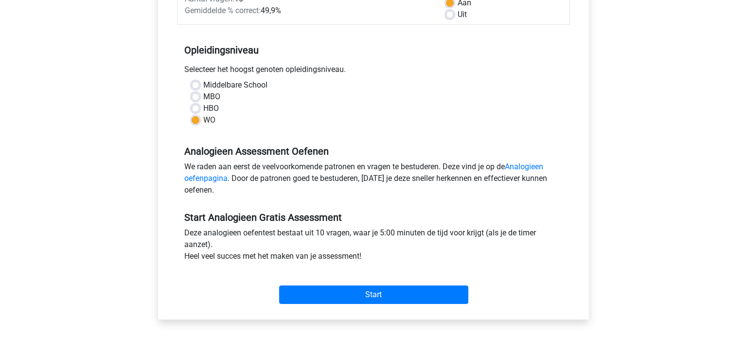
scroll to position [169, 0]
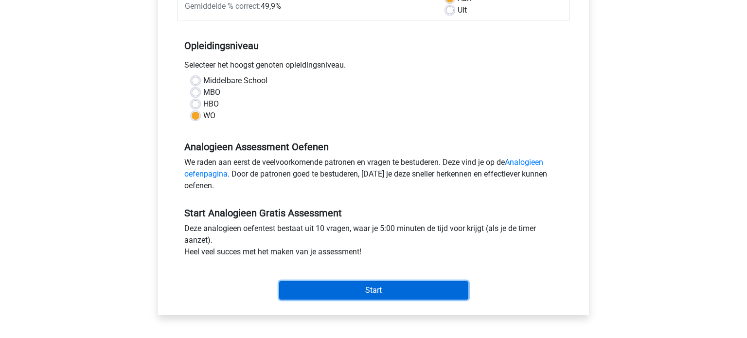
click at [367, 289] on input "Start" at bounding box center [373, 290] width 189 height 18
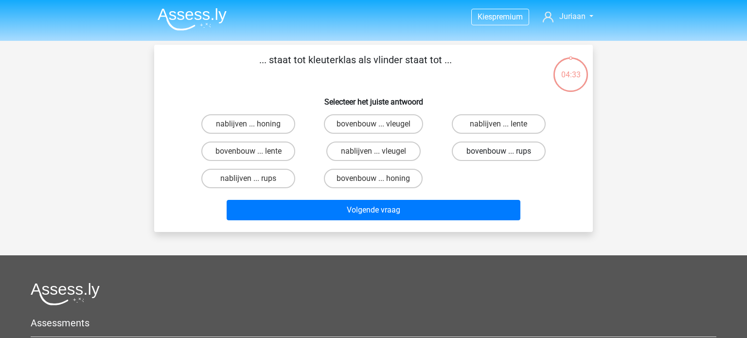
click at [489, 156] on label "bovenbouw ... rups" at bounding box center [499, 151] width 94 height 19
click at [499, 156] on input "bovenbouw ... rups" at bounding box center [502, 154] width 6 height 6
radio input "true"
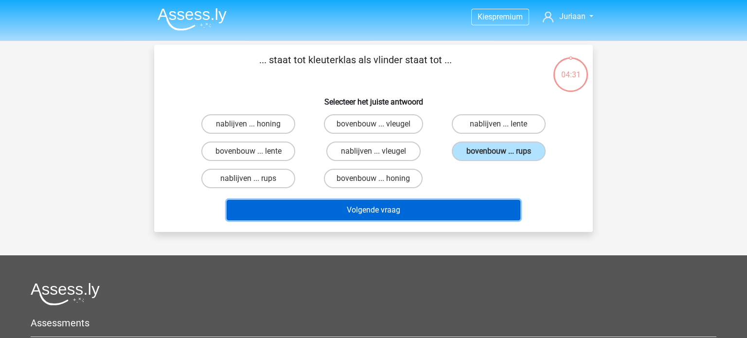
click at [391, 210] on button "Volgende vraag" at bounding box center [374, 210] width 294 height 20
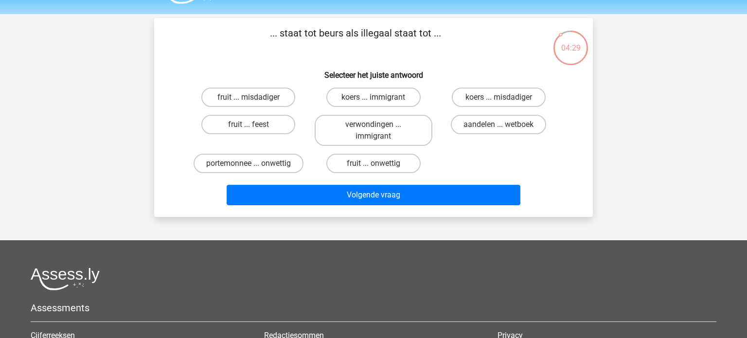
scroll to position [25, 0]
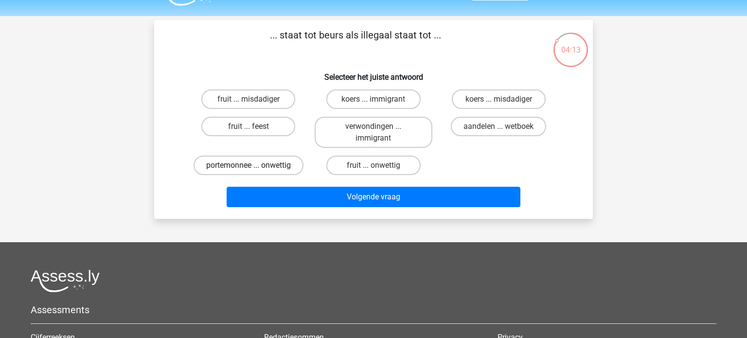
click at [291, 162] on label "portemonnee ... onwettig" at bounding box center [249, 165] width 110 height 19
click at [255, 165] on input "portemonnee ... onwettig" at bounding box center [252, 168] width 6 height 6
radio input "true"
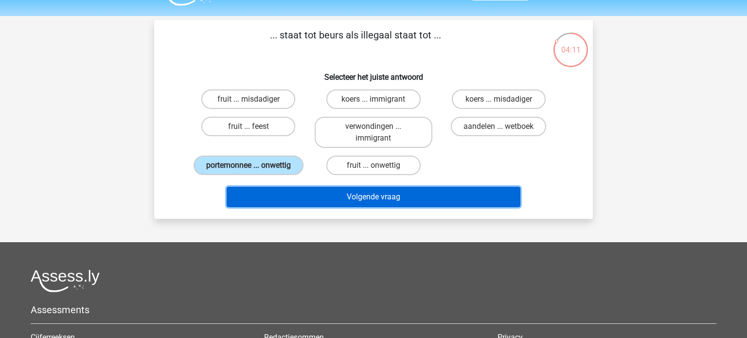
click at [321, 196] on button "Volgende vraag" at bounding box center [374, 197] width 294 height 20
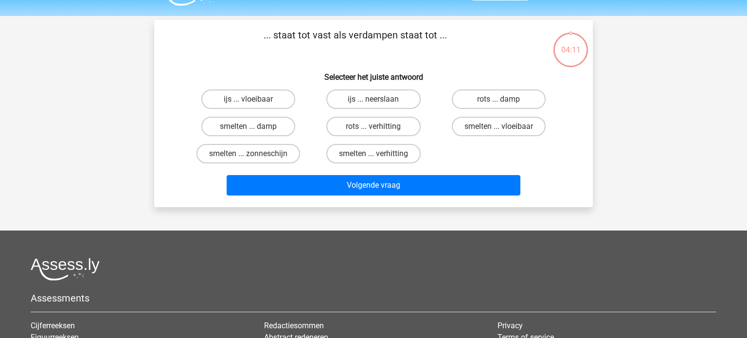
scroll to position [45, 0]
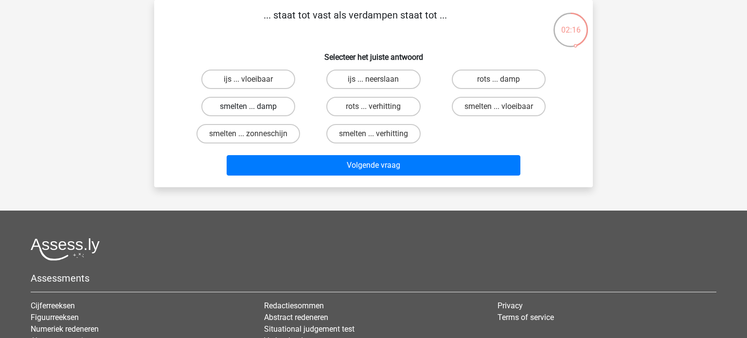
click at [267, 101] on label "smelten ... damp" at bounding box center [248, 106] width 94 height 19
click at [255, 107] on input "smelten ... damp" at bounding box center [252, 110] width 6 height 6
radio input "true"
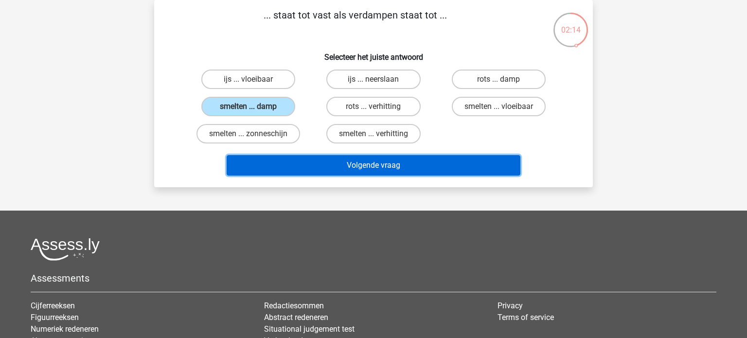
click at [285, 158] on button "Volgende vraag" at bounding box center [374, 165] width 294 height 20
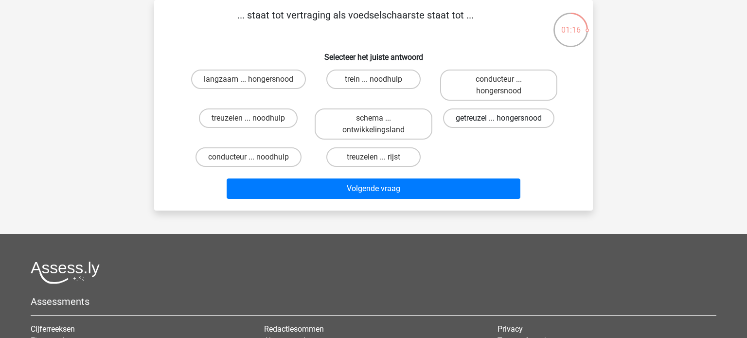
click at [471, 122] on label "getreuzel ... hongersnood" at bounding box center [498, 117] width 111 height 19
click at [499, 122] on input "getreuzel ... hongersnood" at bounding box center [502, 121] width 6 height 6
radio input "true"
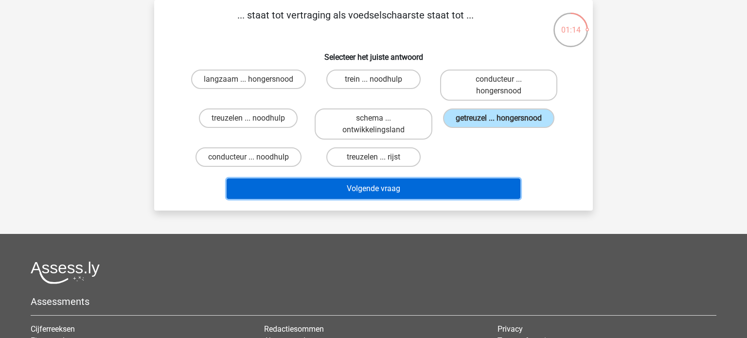
click at [397, 184] on button "Volgende vraag" at bounding box center [374, 189] width 294 height 20
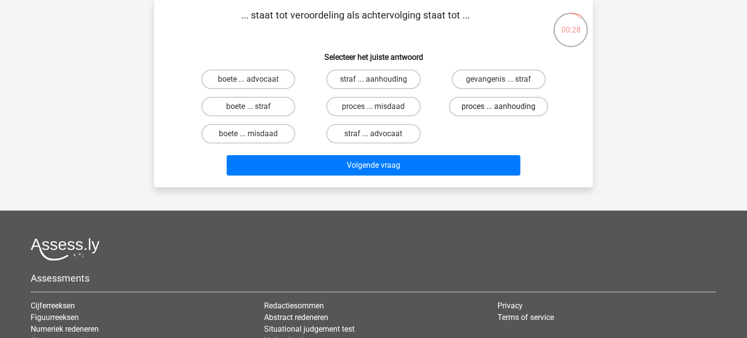
click at [485, 103] on label "proces ... aanhouding" at bounding box center [498, 106] width 99 height 19
click at [499, 107] on input "proces ... aanhouding" at bounding box center [502, 110] width 6 height 6
radio input "true"
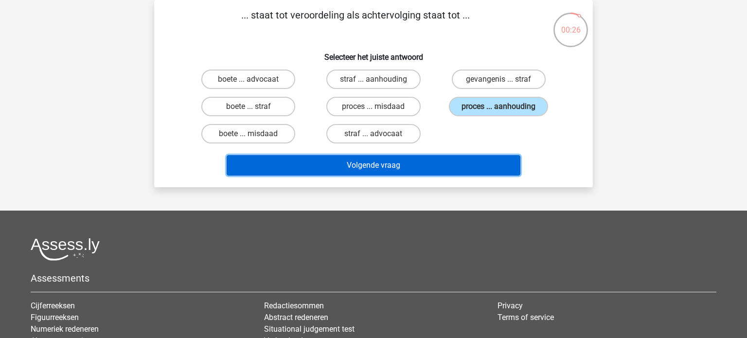
click at [398, 164] on button "Volgende vraag" at bounding box center [374, 165] width 294 height 20
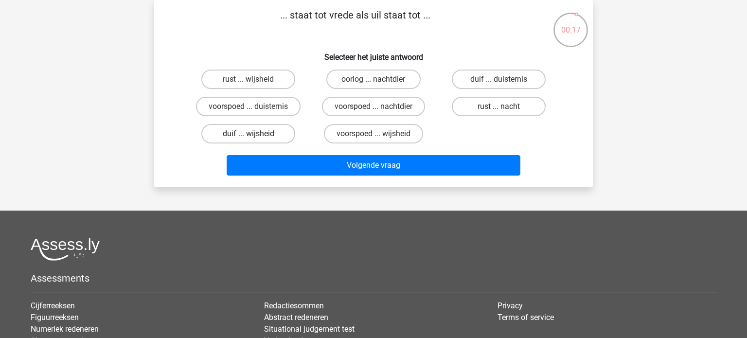
click at [264, 136] on label "duif ... wijsheid" at bounding box center [248, 133] width 94 height 19
click at [255, 136] on input "duif ... wijsheid" at bounding box center [252, 137] width 6 height 6
radio input "true"
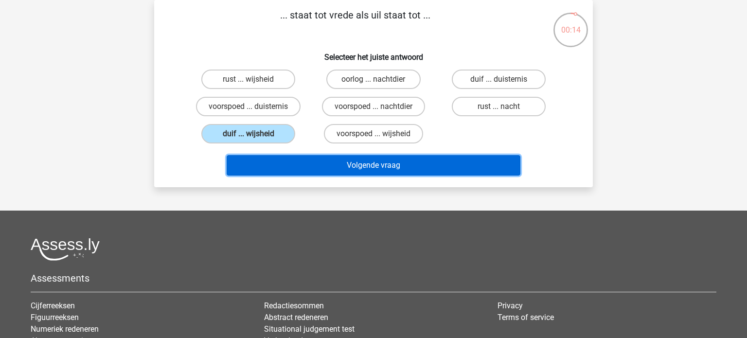
click at [262, 165] on button "Volgende vraag" at bounding box center [374, 165] width 294 height 20
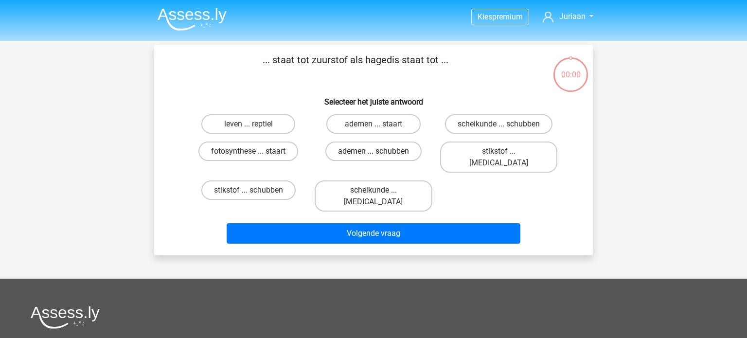
scroll to position [45, 0]
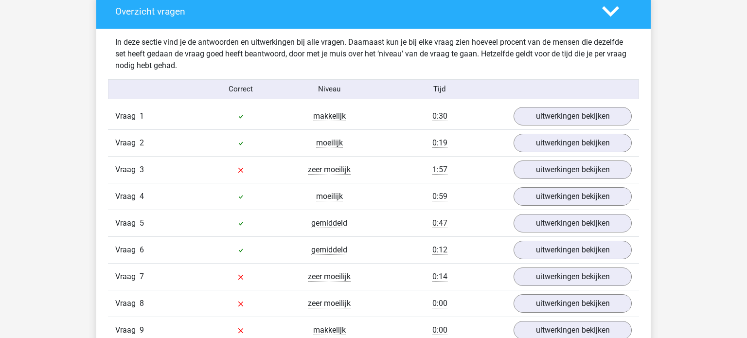
scroll to position [737, 0]
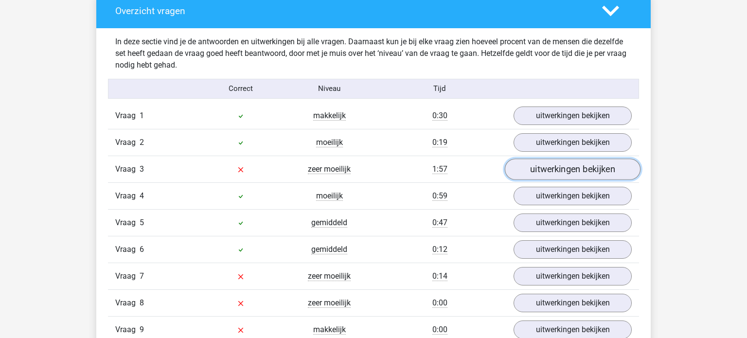
click at [538, 171] on link "uitwerkingen bekijken" at bounding box center [573, 169] width 136 height 21
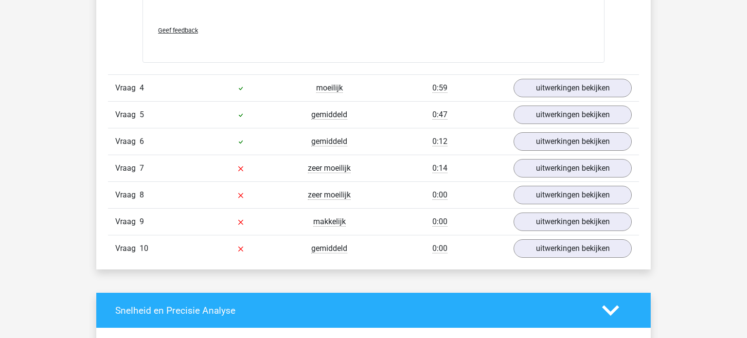
scroll to position [1362, 0]
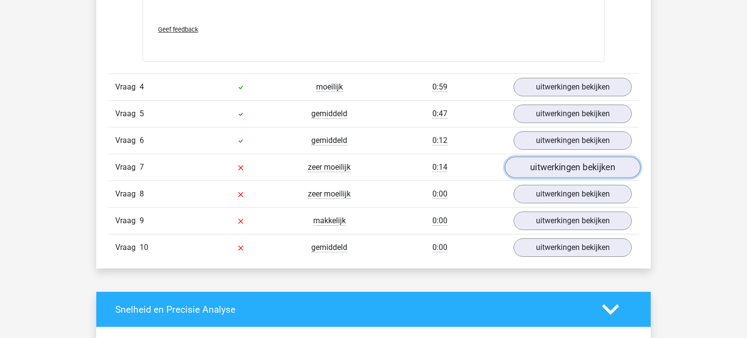
click at [544, 166] on link "uitwerkingen bekijken" at bounding box center [573, 167] width 136 height 21
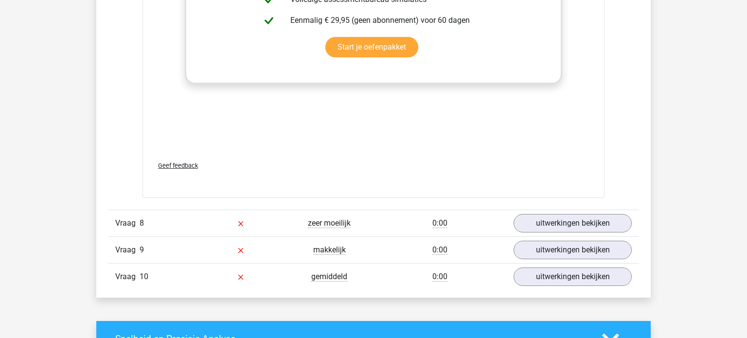
scroll to position [1850, 0]
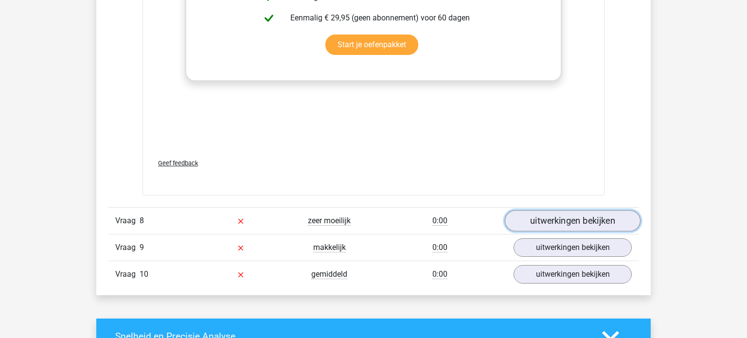
click at [534, 220] on link "uitwerkingen bekijken" at bounding box center [573, 220] width 136 height 21
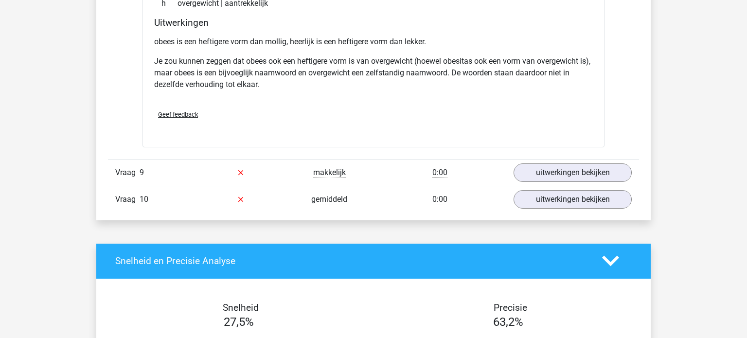
scroll to position [2226, 0]
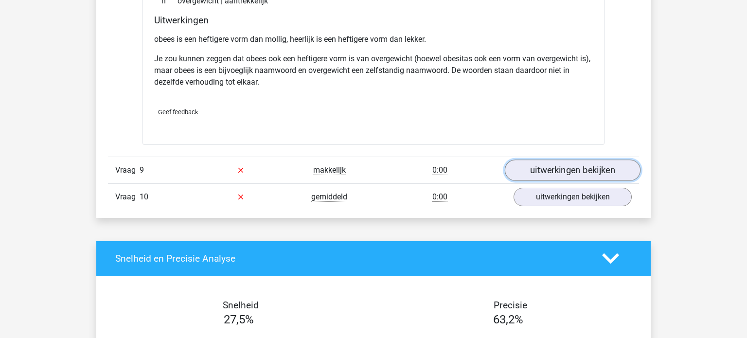
click at [548, 170] on link "uitwerkingen bekijken" at bounding box center [573, 170] width 136 height 21
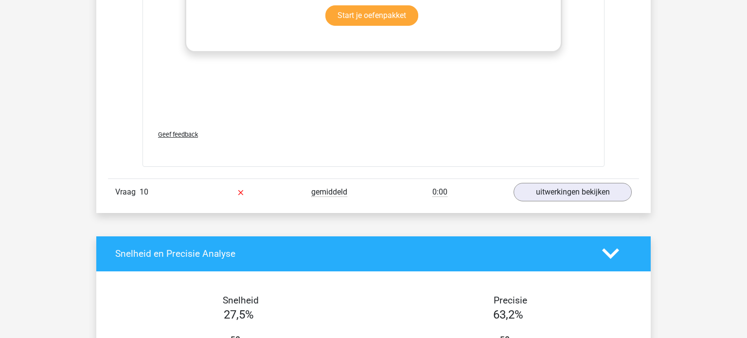
scroll to position [2748, 0]
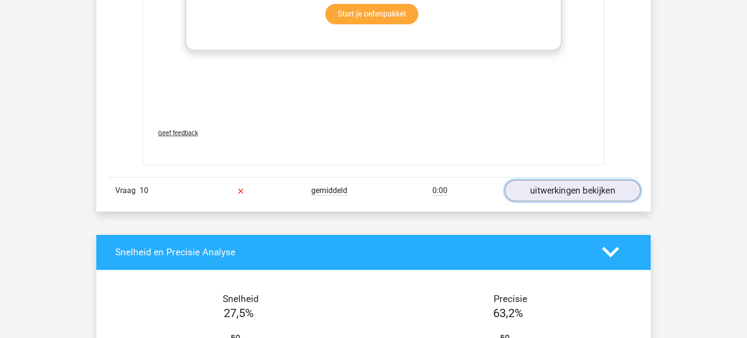
click at [564, 182] on link "uitwerkingen bekijken" at bounding box center [573, 190] width 136 height 21
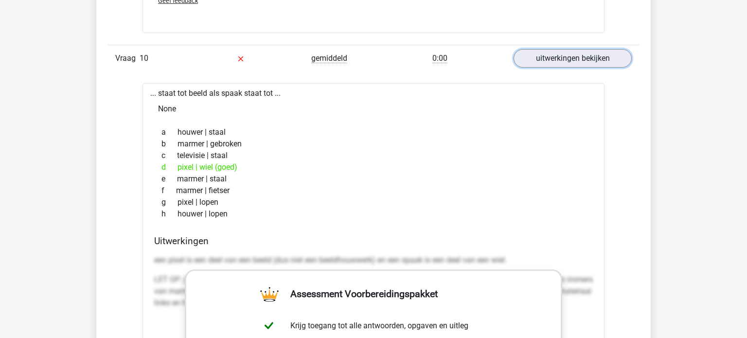
scroll to position [2882, 0]
click at [335, 234] on h4 "Uitwerkingen" at bounding box center [373, 239] width 439 height 11
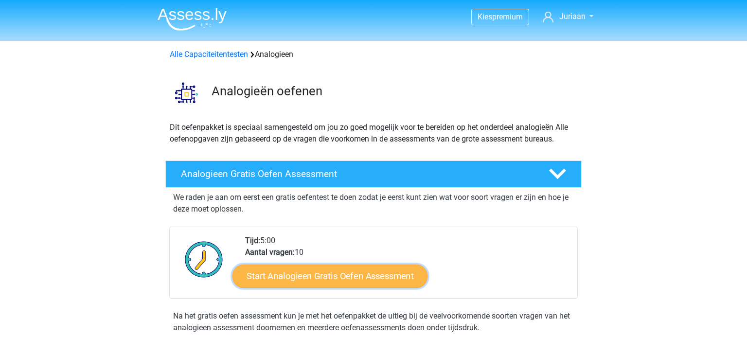
click at [369, 273] on link "Start Analogieen Gratis Oefen Assessment" at bounding box center [330, 275] width 195 height 23
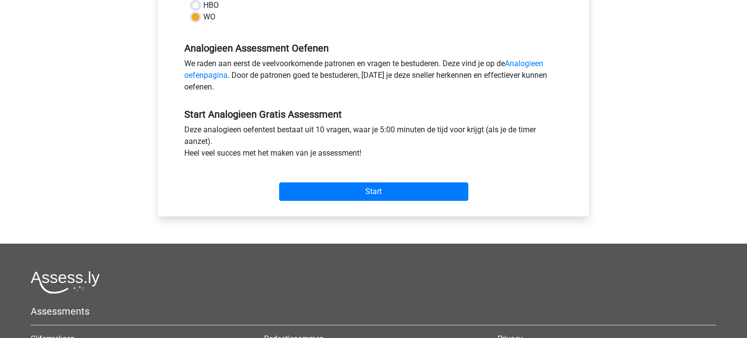
scroll to position [270, 0]
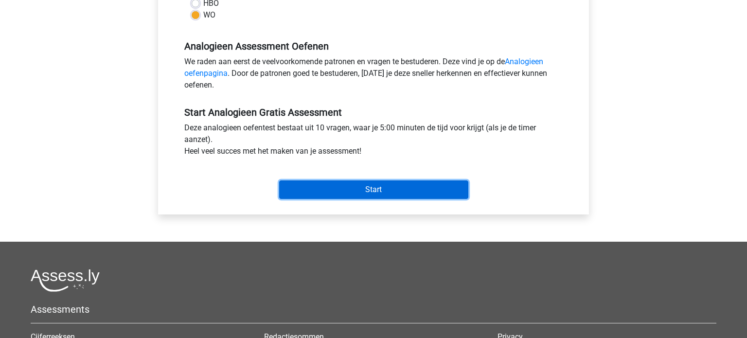
click at [386, 190] on input "Start" at bounding box center [373, 189] width 189 height 18
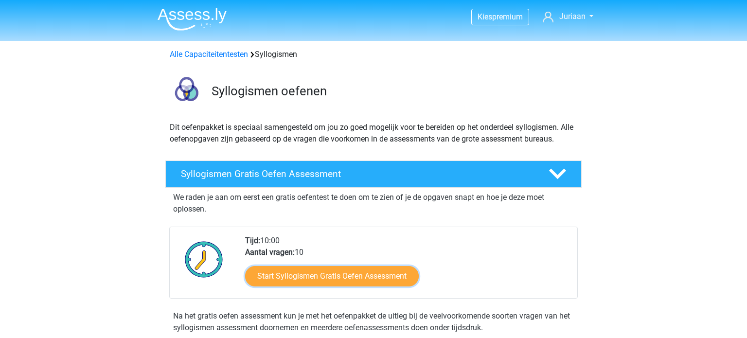
click at [315, 277] on link "Start Syllogismen Gratis Oefen Assessment" at bounding box center [332, 276] width 174 height 20
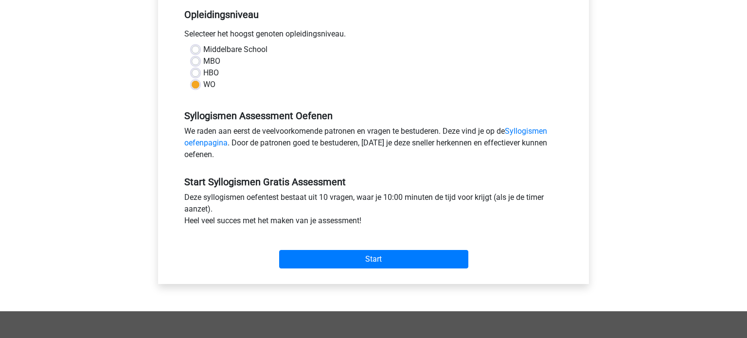
scroll to position [201, 0]
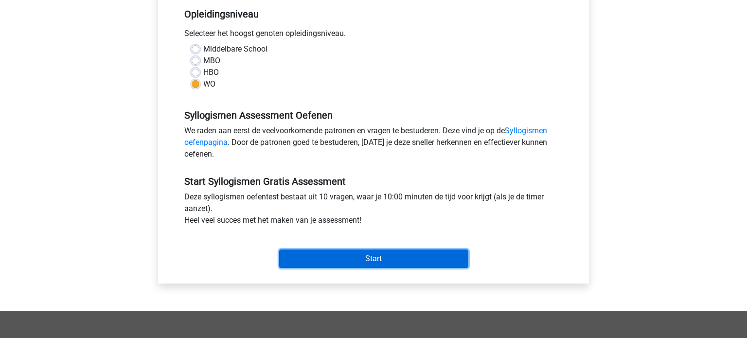
click at [332, 259] on input "Start" at bounding box center [373, 259] width 189 height 18
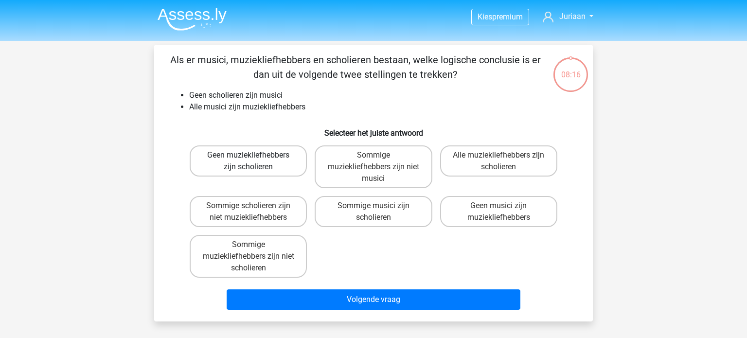
click at [244, 157] on label "Geen muziekliefhebbers zijn scholieren" at bounding box center [248, 160] width 117 height 31
click at [249, 157] on input "Geen muziekliefhebbers zijn scholieren" at bounding box center [252, 158] width 6 height 6
radio input "true"
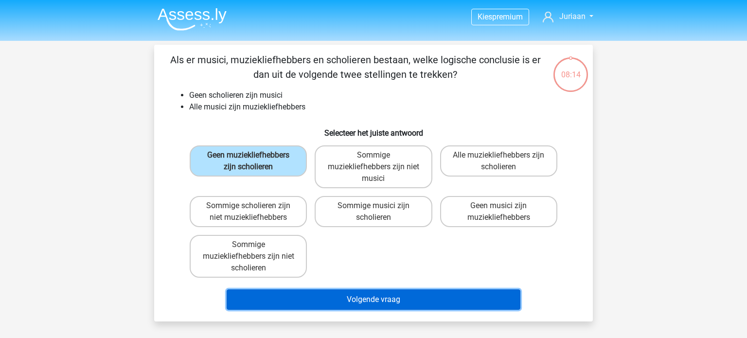
click at [303, 296] on button "Volgende vraag" at bounding box center [374, 299] width 294 height 20
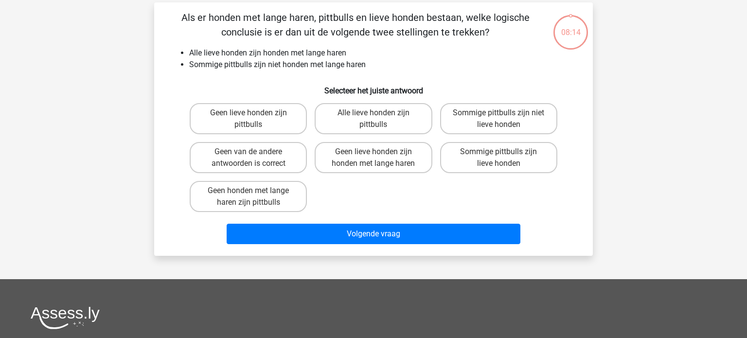
scroll to position [45, 0]
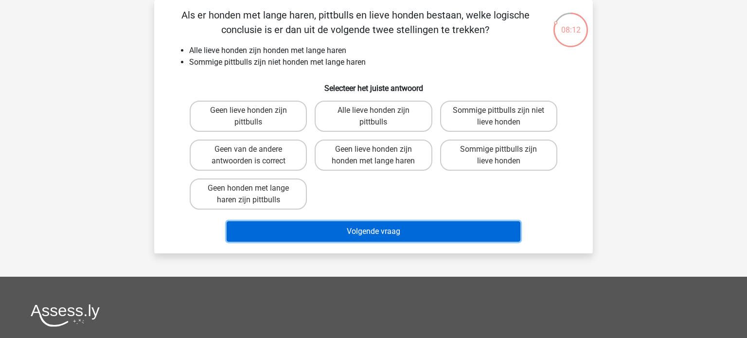
click at [306, 232] on button "Volgende vraag" at bounding box center [374, 231] width 294 height 20
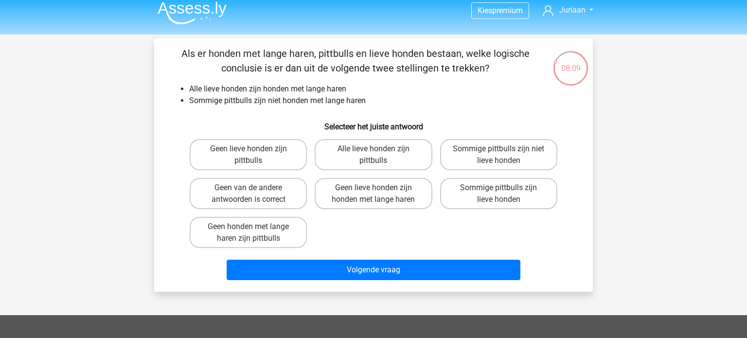
scroll to position [0, 0]
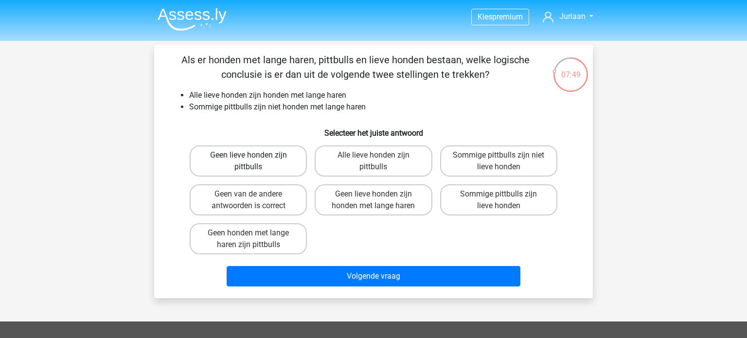
click at [282, 157] on label "Geen lieve honden zijn pittbulls" at bounding box center [248, 160] width 117 height 31
click at [255, 157] on input "Geen lieve honden zijn pittbulls" at bounding box center [252, 158] width 6 height 6
radio input "true"
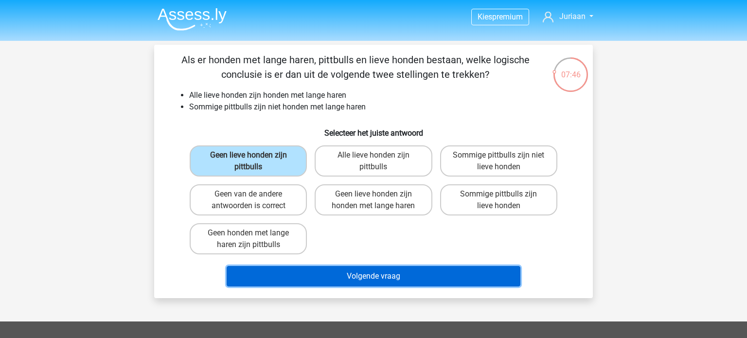
click at [299, 269] on button "Volgende vraag" at bounding box center [374, 276] width 294 height 20
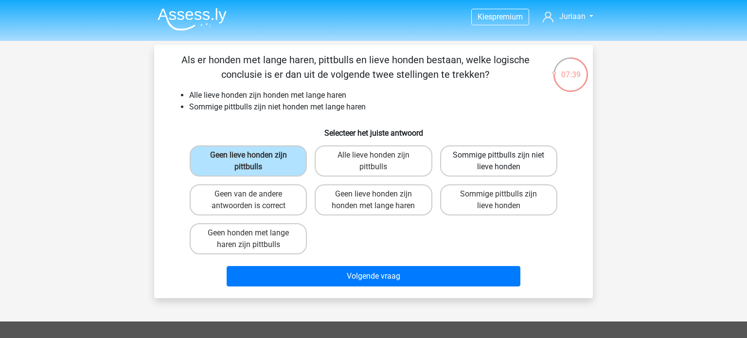
click at [476, 167] on label "Sommige pittbulls zijn niet lieve honden" at bounding box center [498, 160] width 117 height 31
click at [499, 162] on input "Sommige pittbulls zijn niet lieve honden" at bounding box center [502, 158] width 6 height 6
radio input "true"
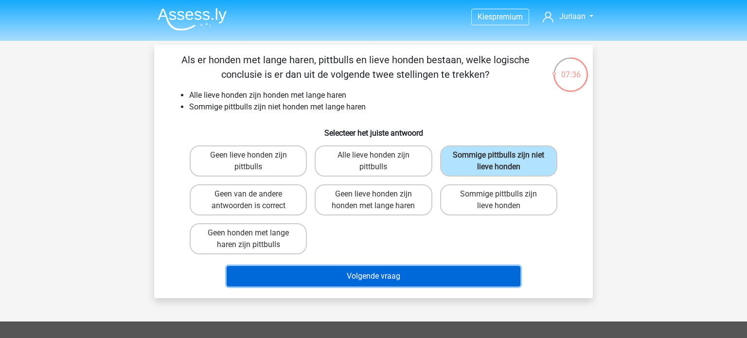
click at [327, 279] on button "Volgende vraag" at bounding box center [374, 276] width 294 height 20
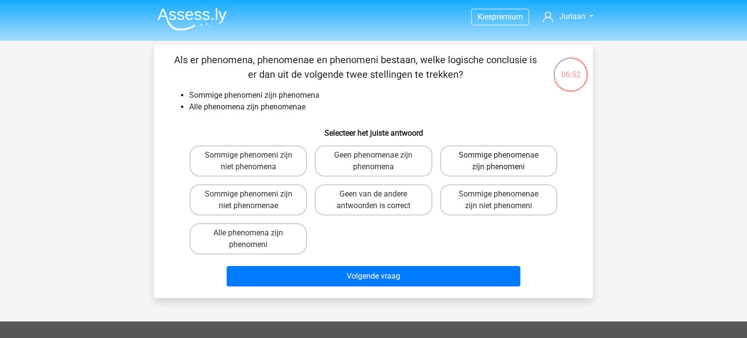
click at [466, 167] on label "Sommige phenomenae zijn phenomeni" at bounding box center [498, 160] width 117 height 31
click at [499, 162] on input "Sommige phenomenae zijn phenomeni" at bounding box center [502, 158] width 6 height 6
radio input "true"
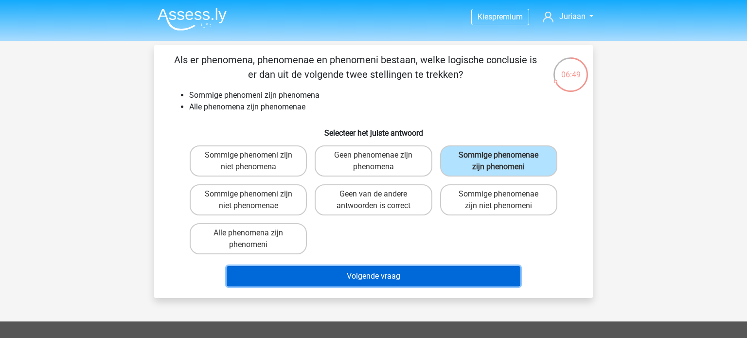
click at [385, 271] on button "Volgende vraag" at bounding box center [374, 276] width 294 height 20
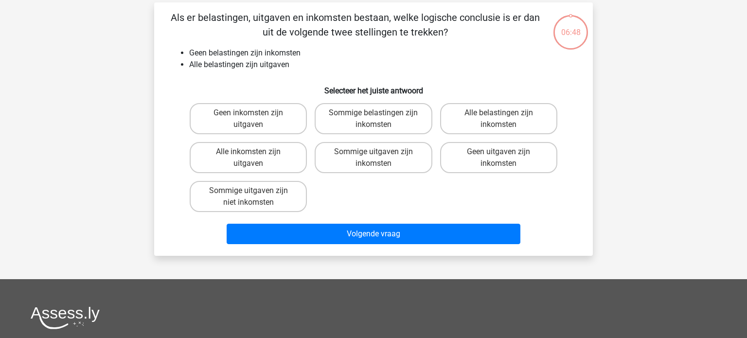
scroll to position [45, 0]
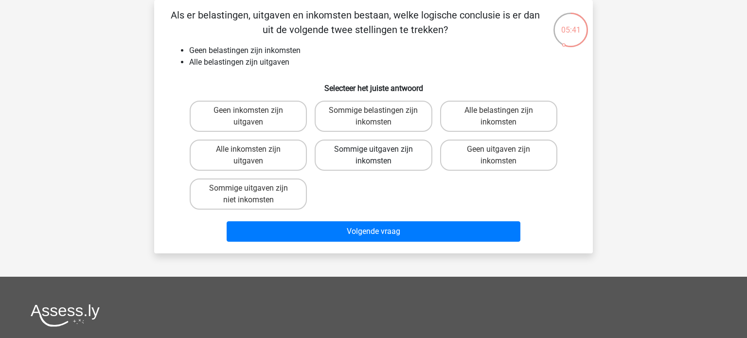
click at [357, 149] on label "Sommige uitgaven zijn inkomsten" at bounding box center [373, 155] width 117 height 31
click at [374, 149] on input "Sommige uitgaven zijn inkomsten" at bounding box center [377, 152] width 6 height 6
radio input "true"
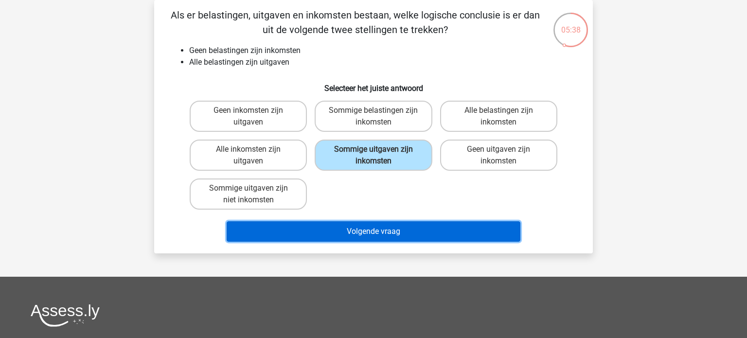
click at [327, 233] on button "Volgende vraag" at bounding box center [374, 231] width 294 height 20
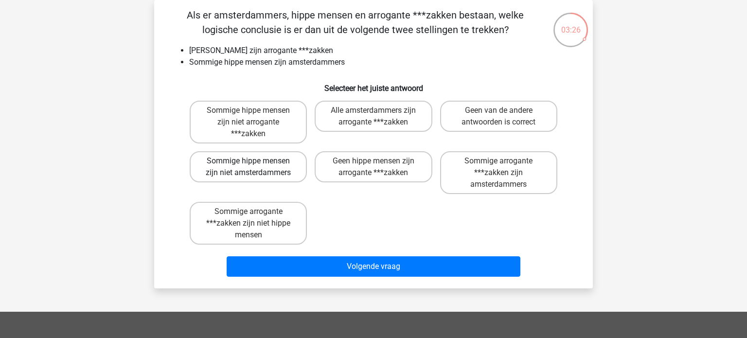
click at [211, 166] on label "Sommige hippe mensen zijn niet amsterdammers" at bounding box center [248, 166] width 117 height 31
click at [249, 166] on input "Sommige hippe mensen zijn niet amsterdammers" at bounding box center [252, 164] width 6 height 6
radio input "true"
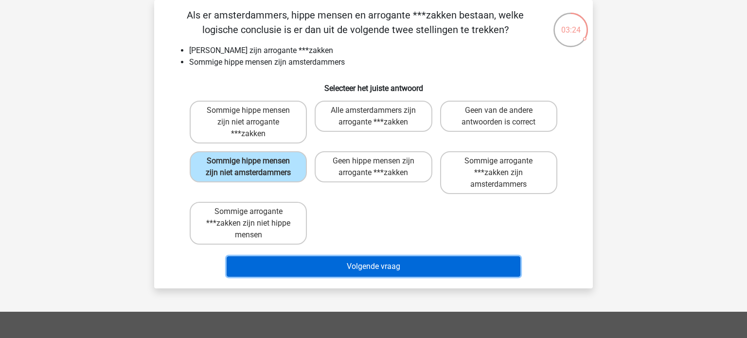
click at [264, 266] on button "Volgende vraag" at bounding box center [374, 266] width 294 height 20
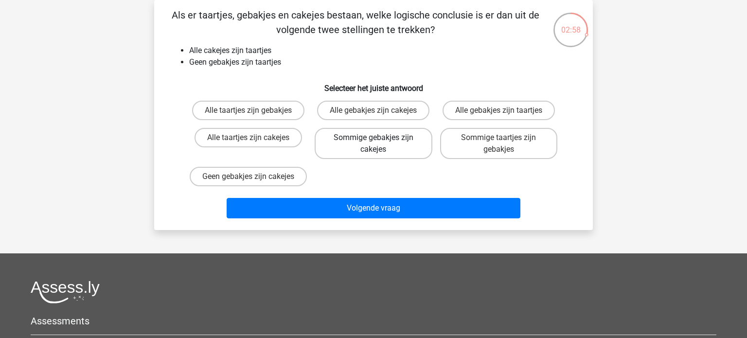
click at [399, 144] on label "Sommige gebakjes zijn cakejes" at bounding box center [373, 143] width 117 height 31
click at [380, 144] on input "Sommige gebakjes zijn cakejes" at bounding box center [377, 141] width 6 height 6
radio input "true"
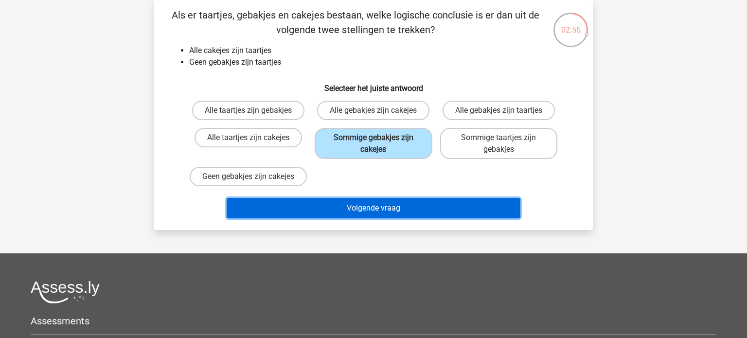
click at [367, 216] on button "Volgende vraag" at bounding box center [374, 208] width 294 height 20
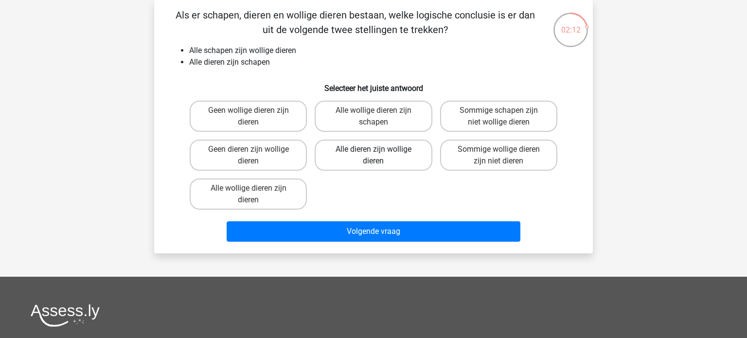
click at [384, 158] on label "Alle dieren zijn wollige dieren" at bounding box center [373, 155] width 117 height 31
click at [380, 156] on input "Alle dieren zijn wollige dieren" at bounding box center [377, 152] width 6 height 6
radio input "true"
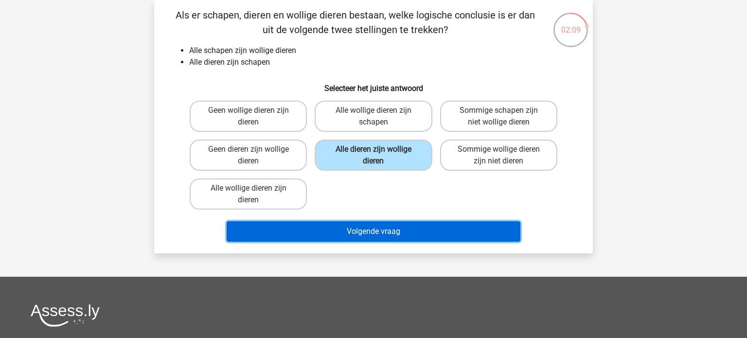
click at [408, 224] on button "Volgende vraag" at bounding box center [374, 231] width 294 height 20
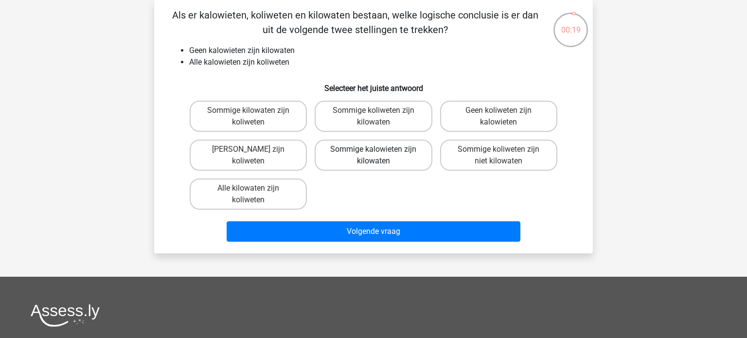
click at [402, 169] on label "Sommige kalowieten zijn kilowaten" at bounding box center [373, 155] width 117 height 31
click at [380, 156] on input "Sommige kalowieten zijn kilowaten" at bounding box center [377, 152] width 6 height 6
radio input "true"
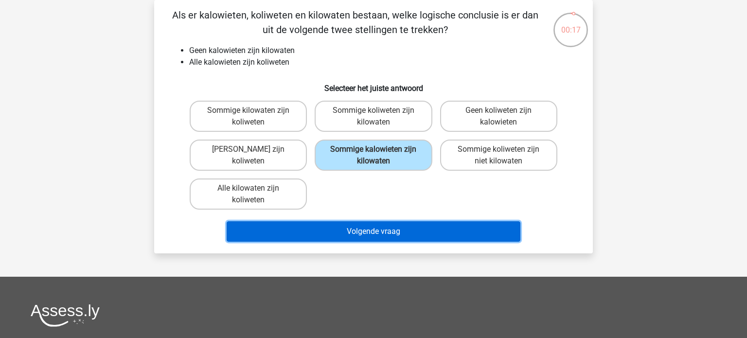
click at [401, 227] on button "Volgende vraag" at bounding box center [374, 231] width 294 height 20
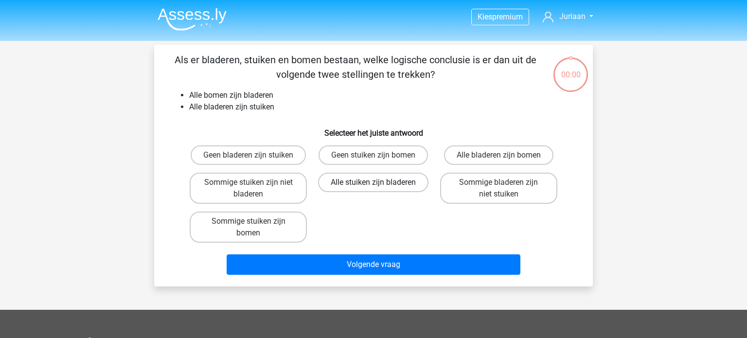
scroll to position [45, 0]
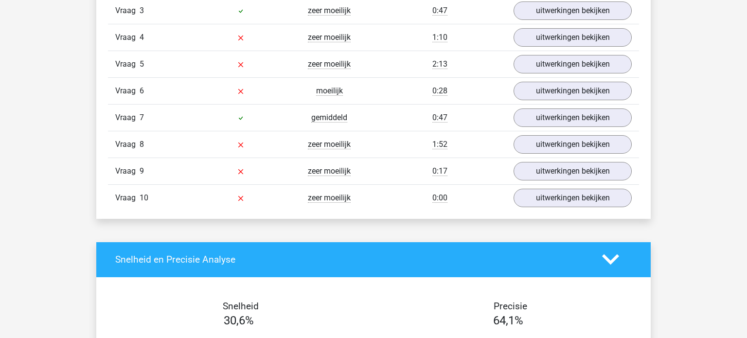
scroll to position [906, 0]
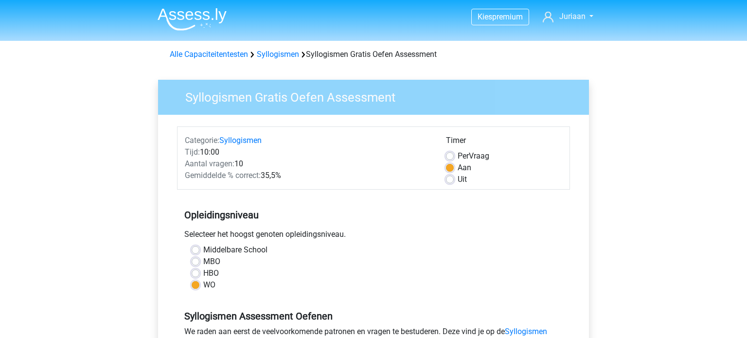
scroll to position [201, 0]
